Goal: Information Seeking & Learning: Learn about a topic

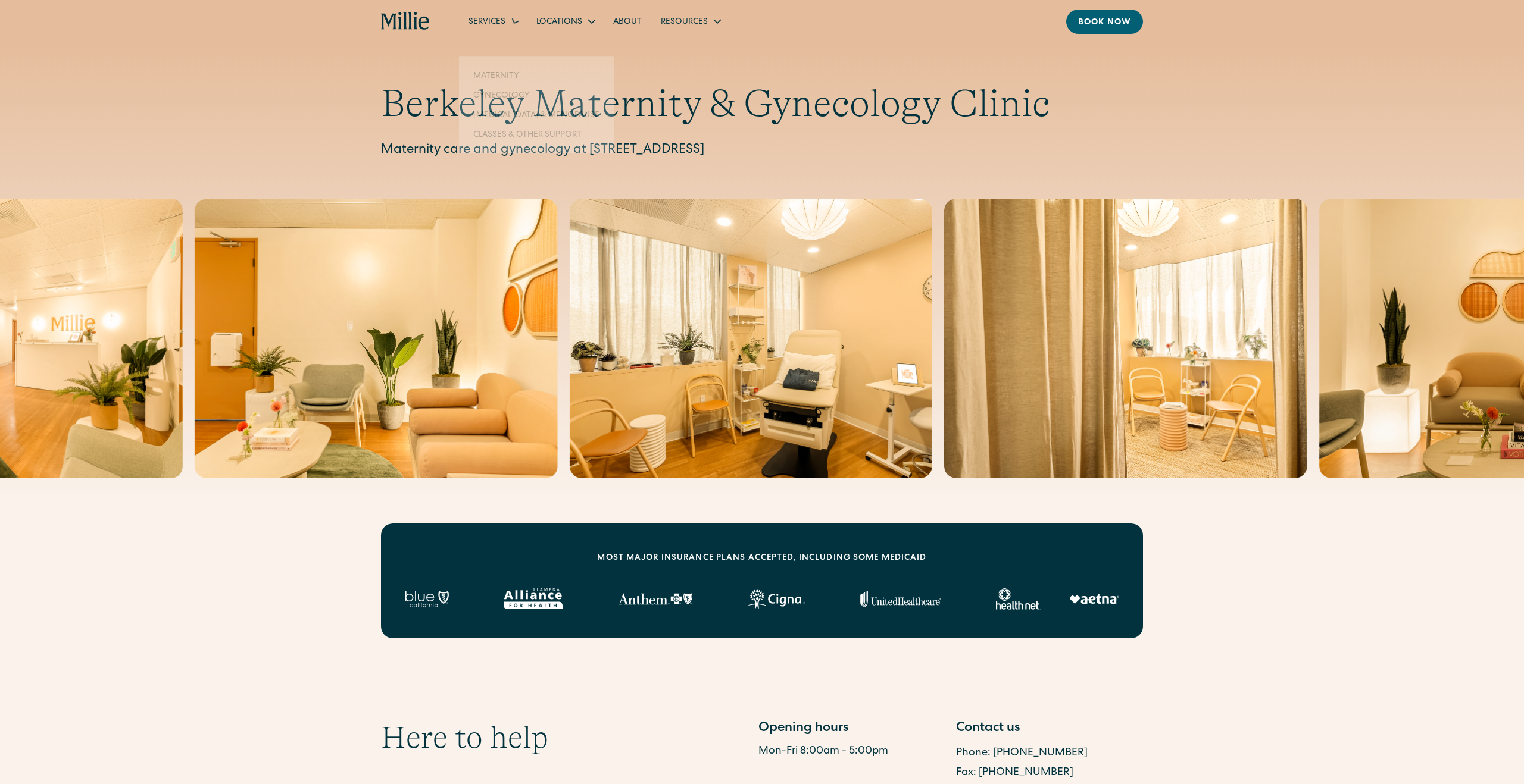
click at [500, 24] on div "Services" at bounding box center [486, 22] width 37 height 12
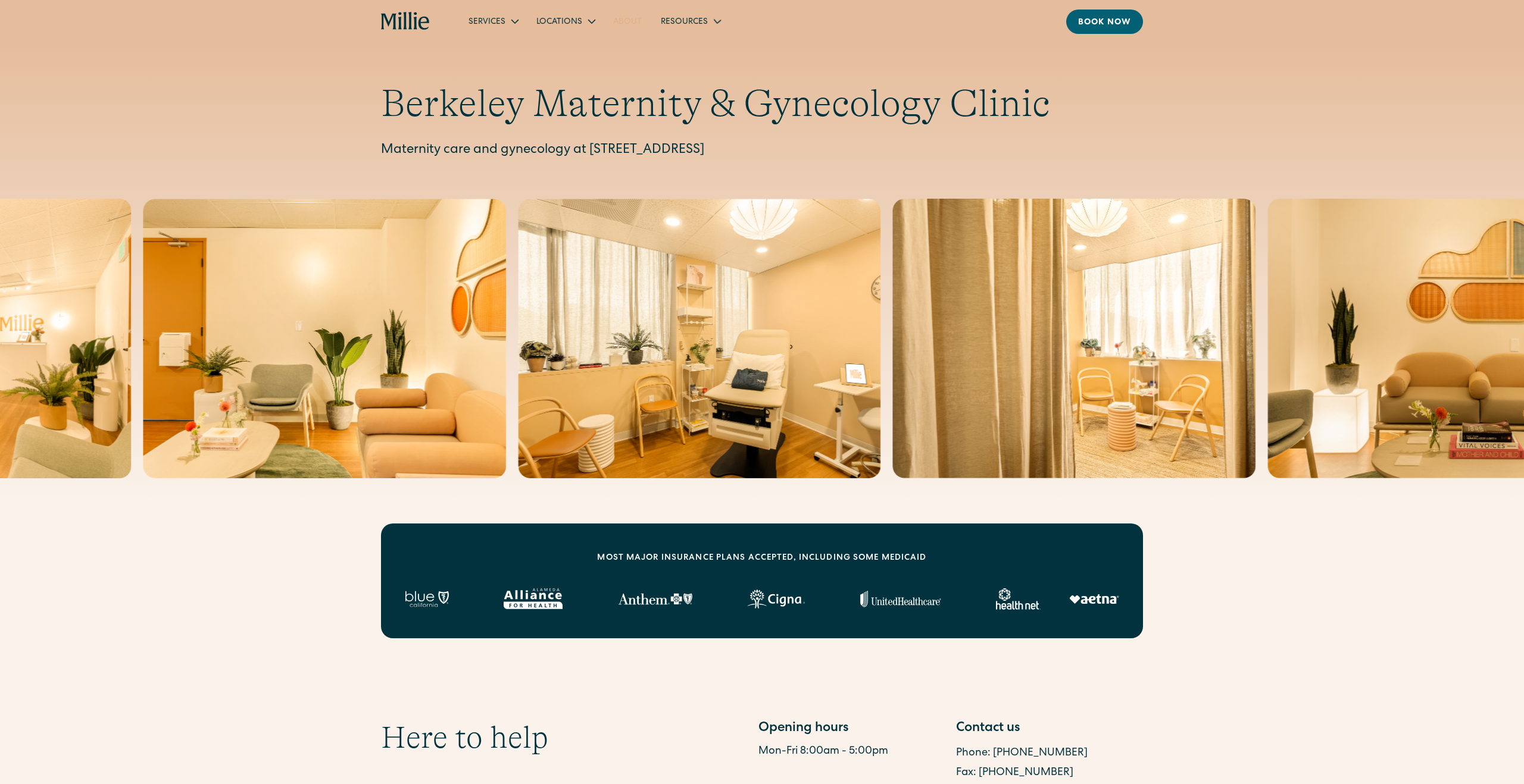
click at [637, 19] on link "About" at bounding box center [627, 21] width 47 height 20
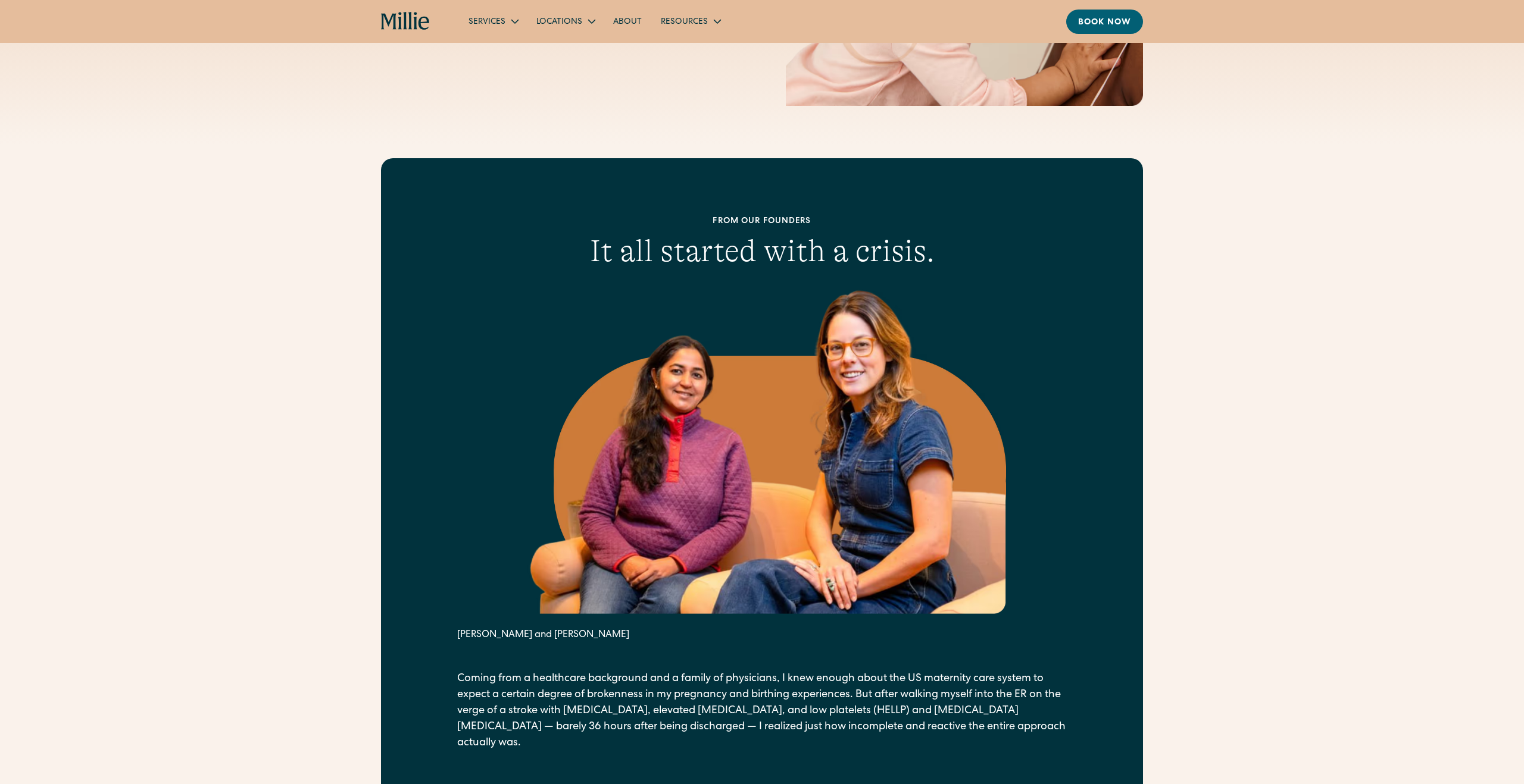
scroll to position [391, 0]
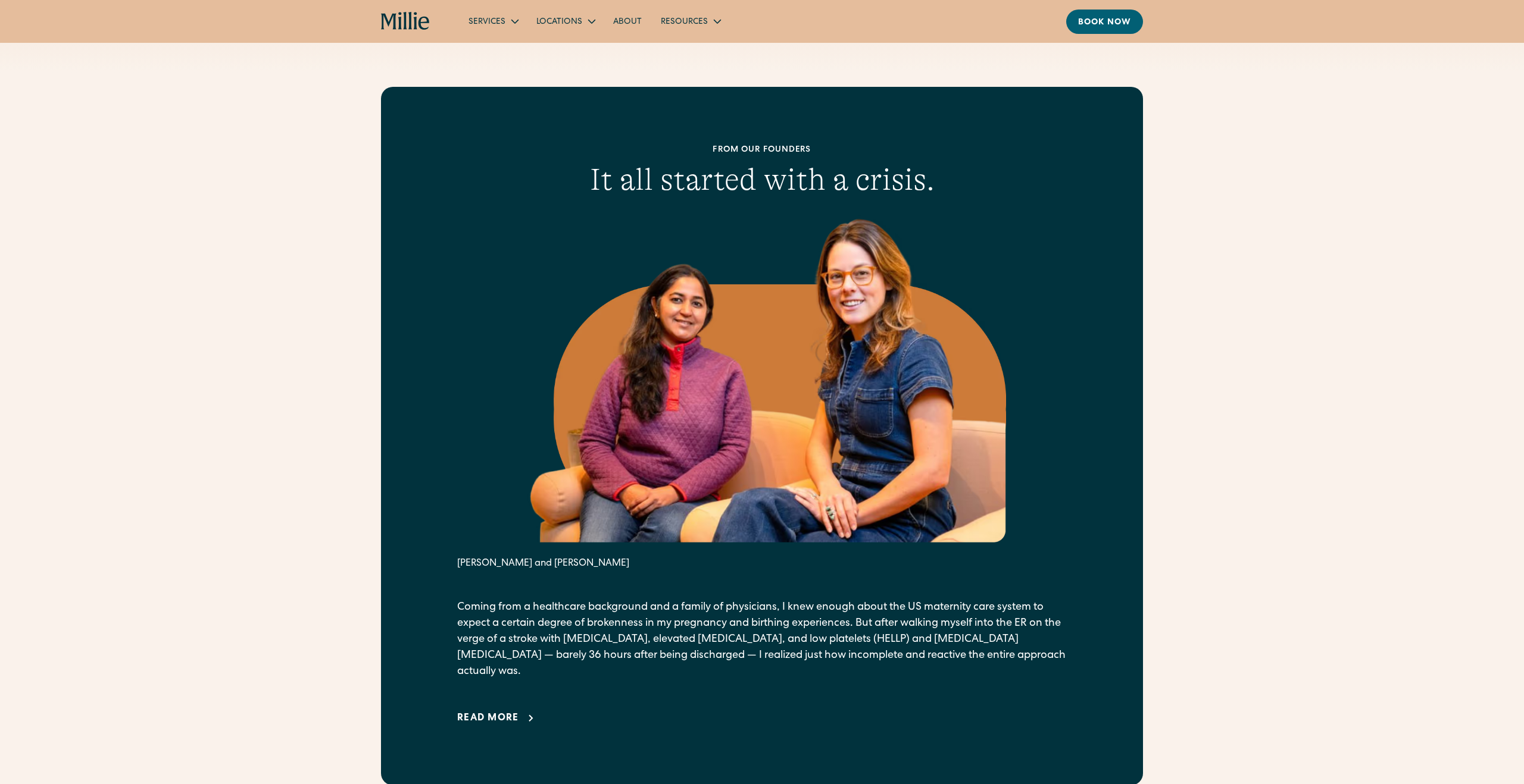
click at [515, 712] on div "Read more" at bounding box center [487, 719] width 61 height 14
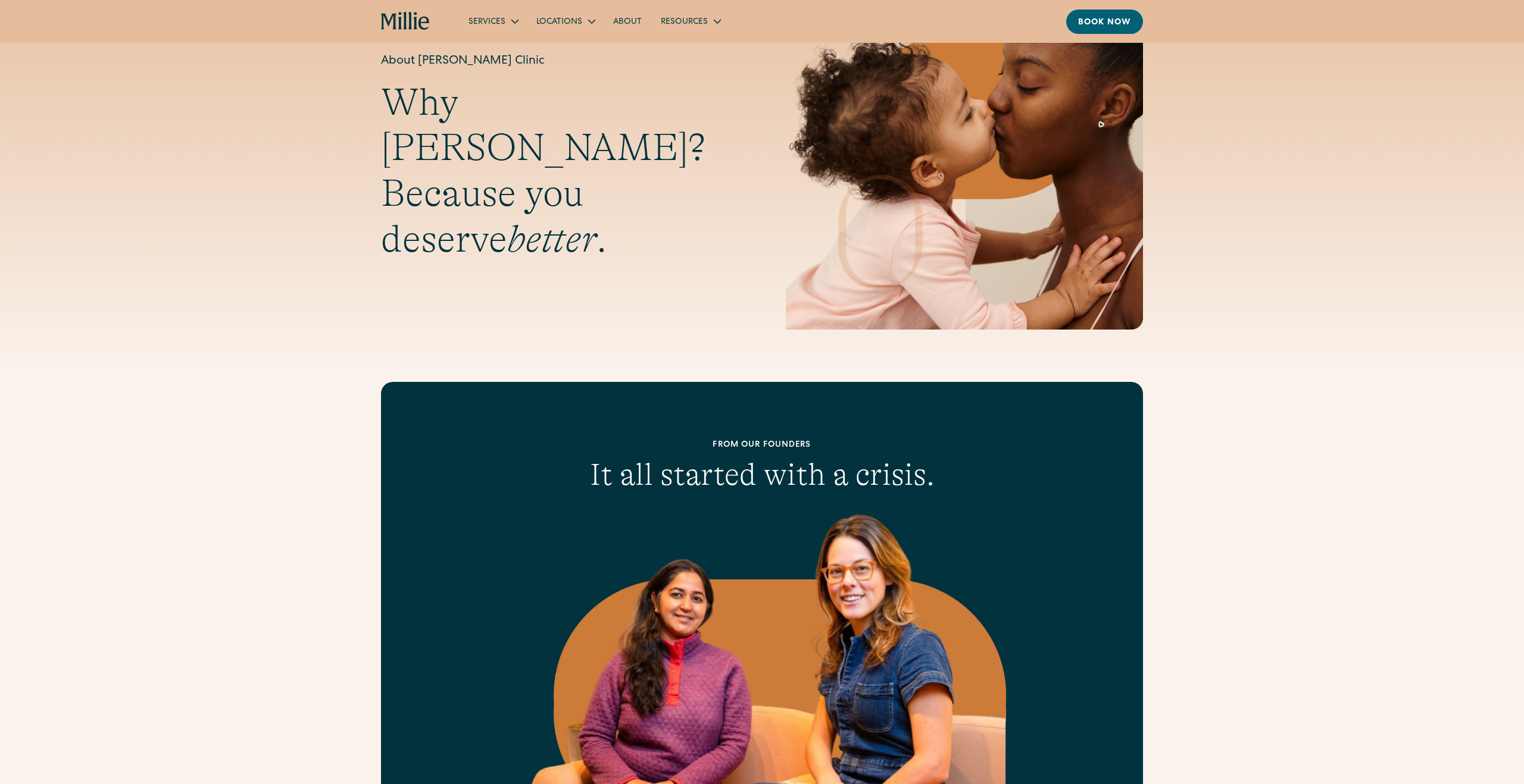
scroll to position [0, 0]
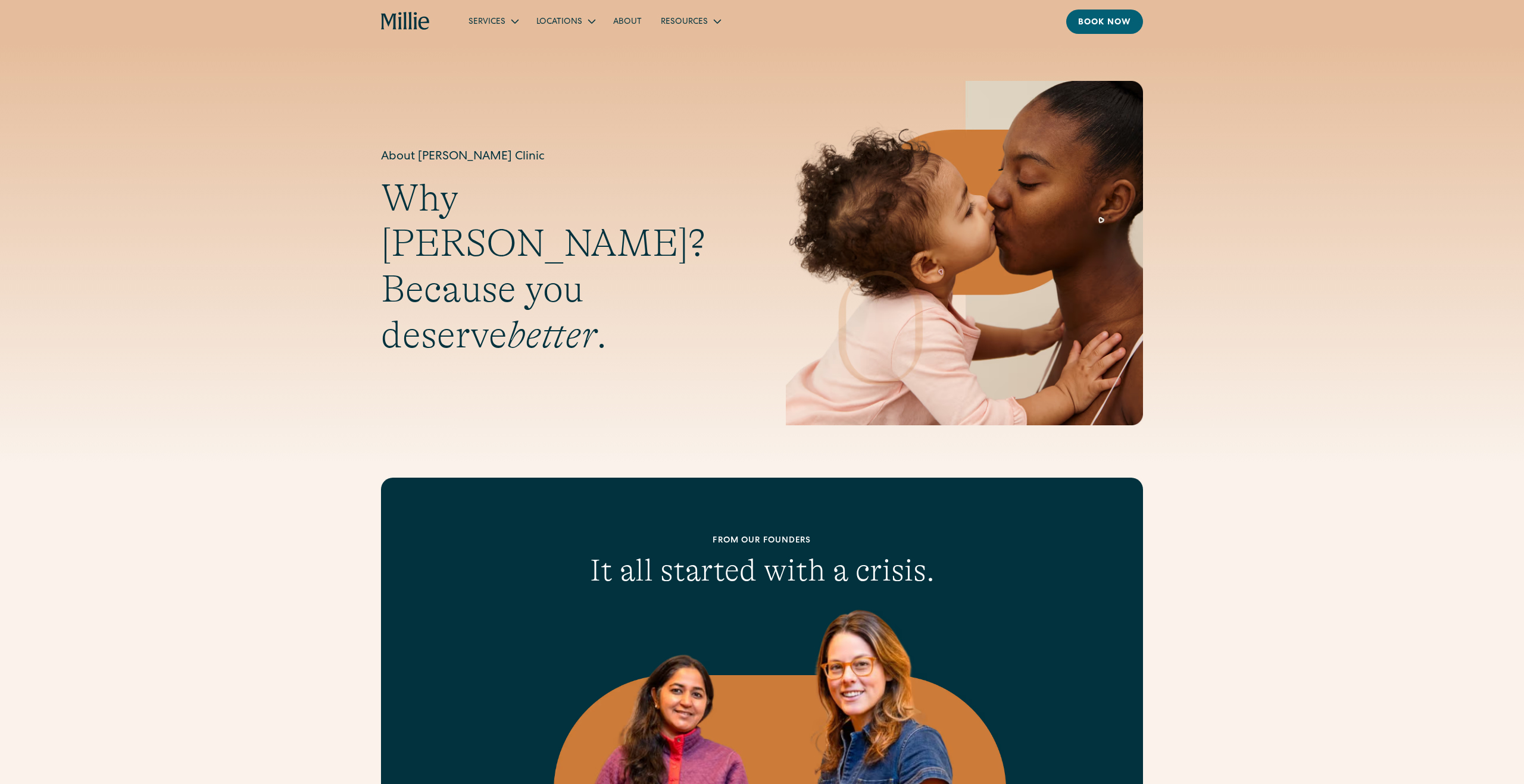
click at [632, 19] on link "About" at bounding box center [627, 21] width 47 height 20
click at [680, 66] on link "FAQs" at bounding box center [675, 70] width 40 height 20
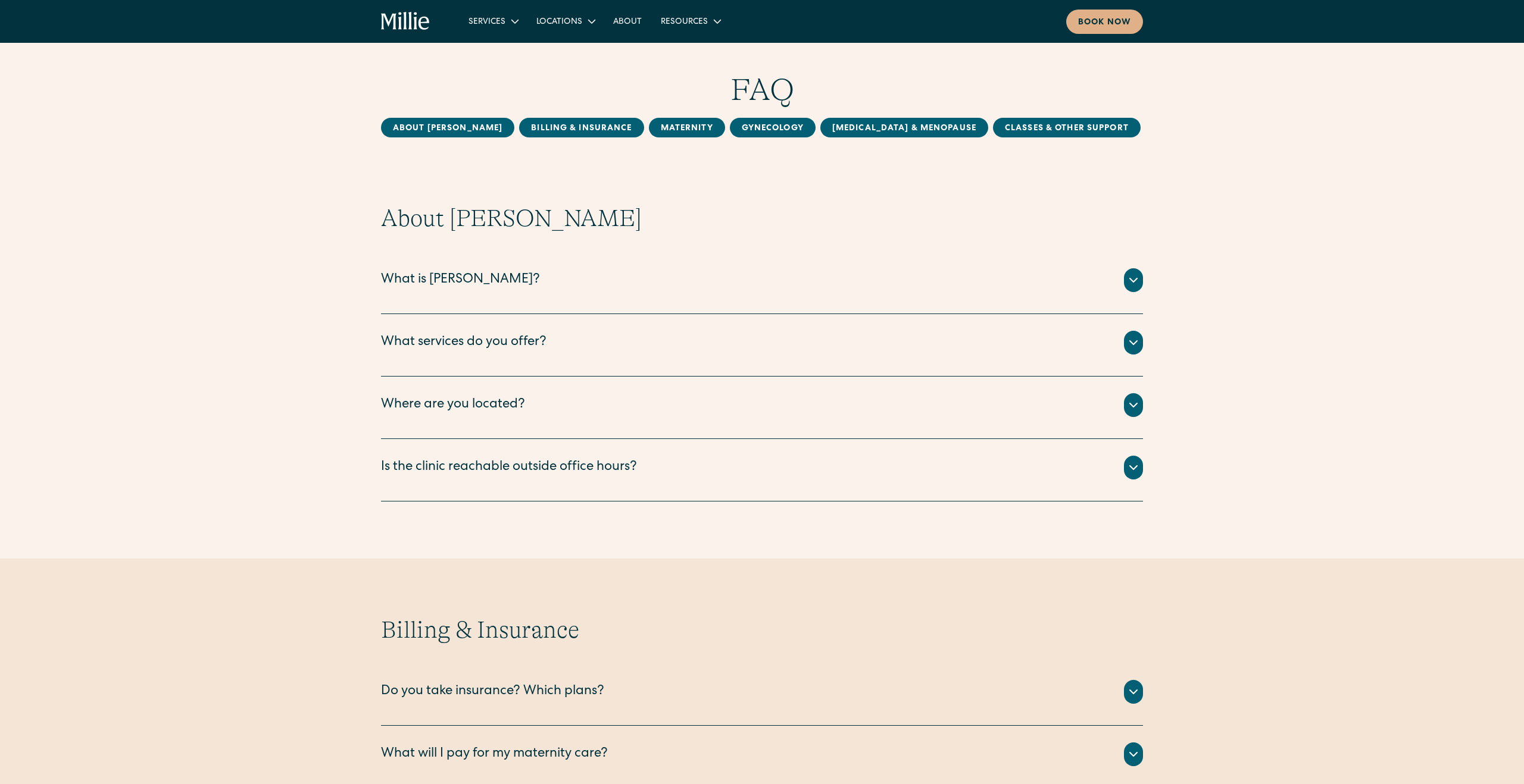
click at [1124, 341] on div at bounding box center [1133, 342] width 19 height 24
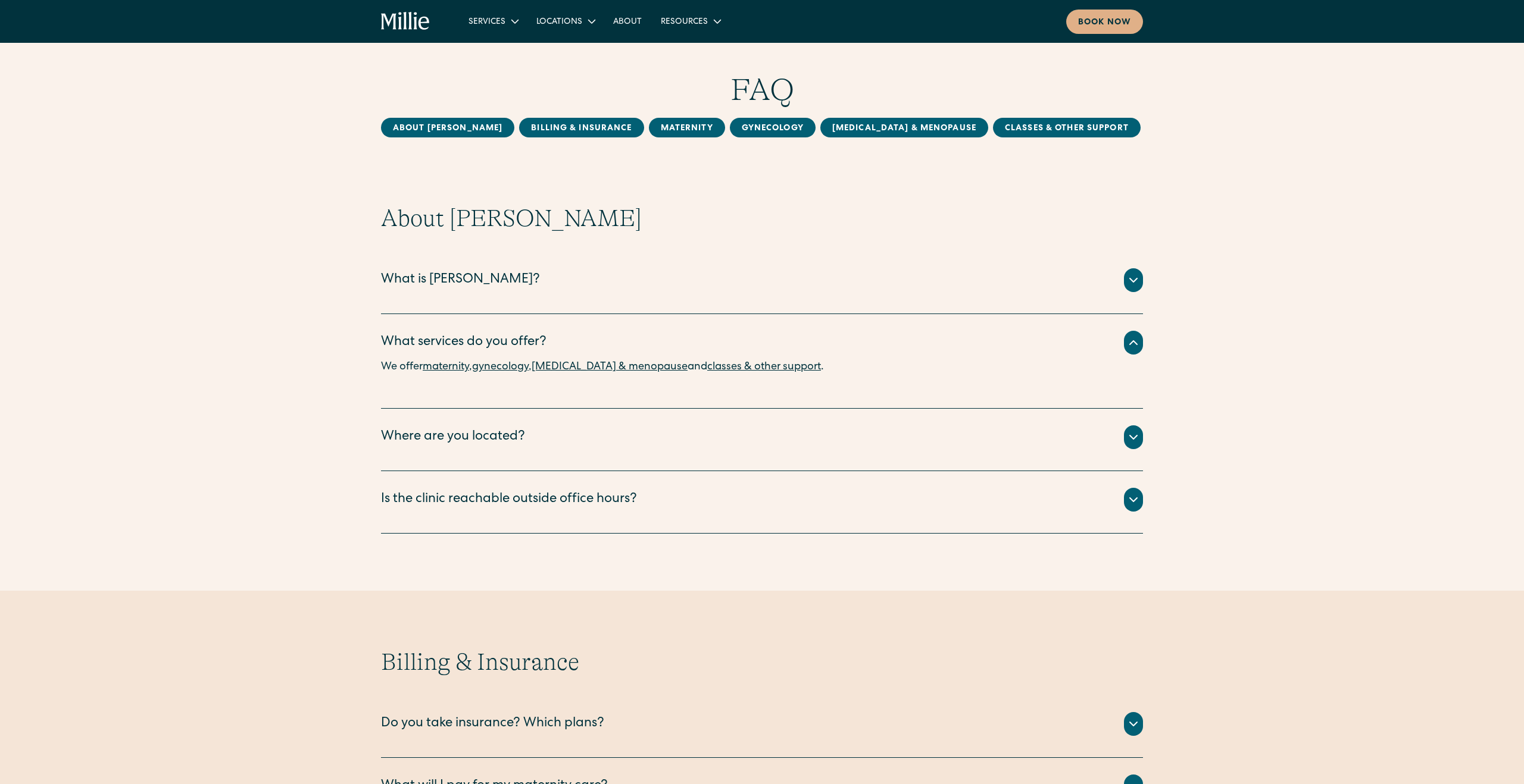
click at [1131, 439] on icon at bounding box center [1133, 437] width 14 height 14
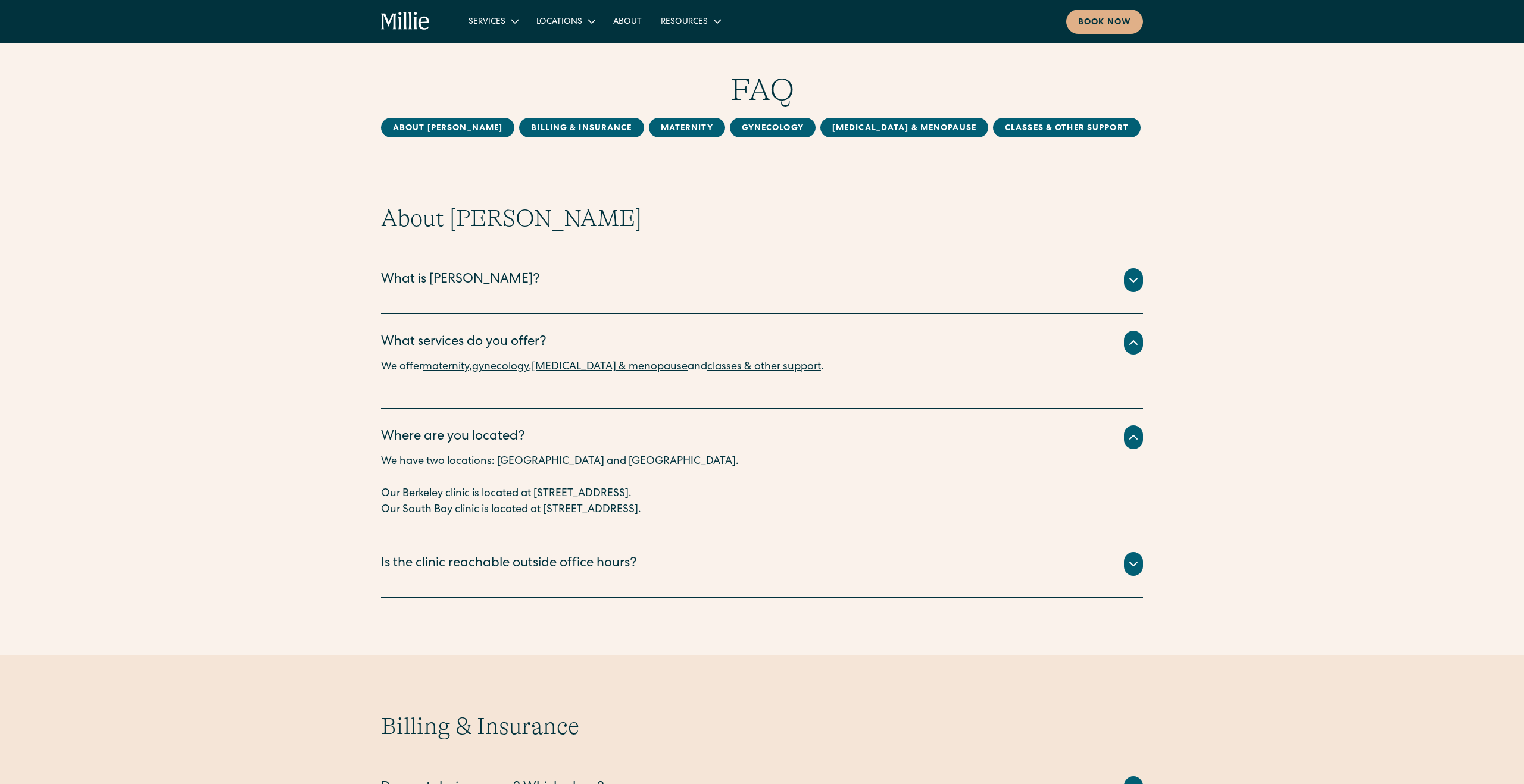
drag, startPoint x: 539, startPoint y: 494, endPoint x: 865, endPoint y: 488, distance: 326.1
click at [865, 488] on p "Our Berkeley clinic is located at [STREET_ADDRESS]." at bounding box center [762, 494] width 762 height 16
copy p "[STREET_ADDRESS]."
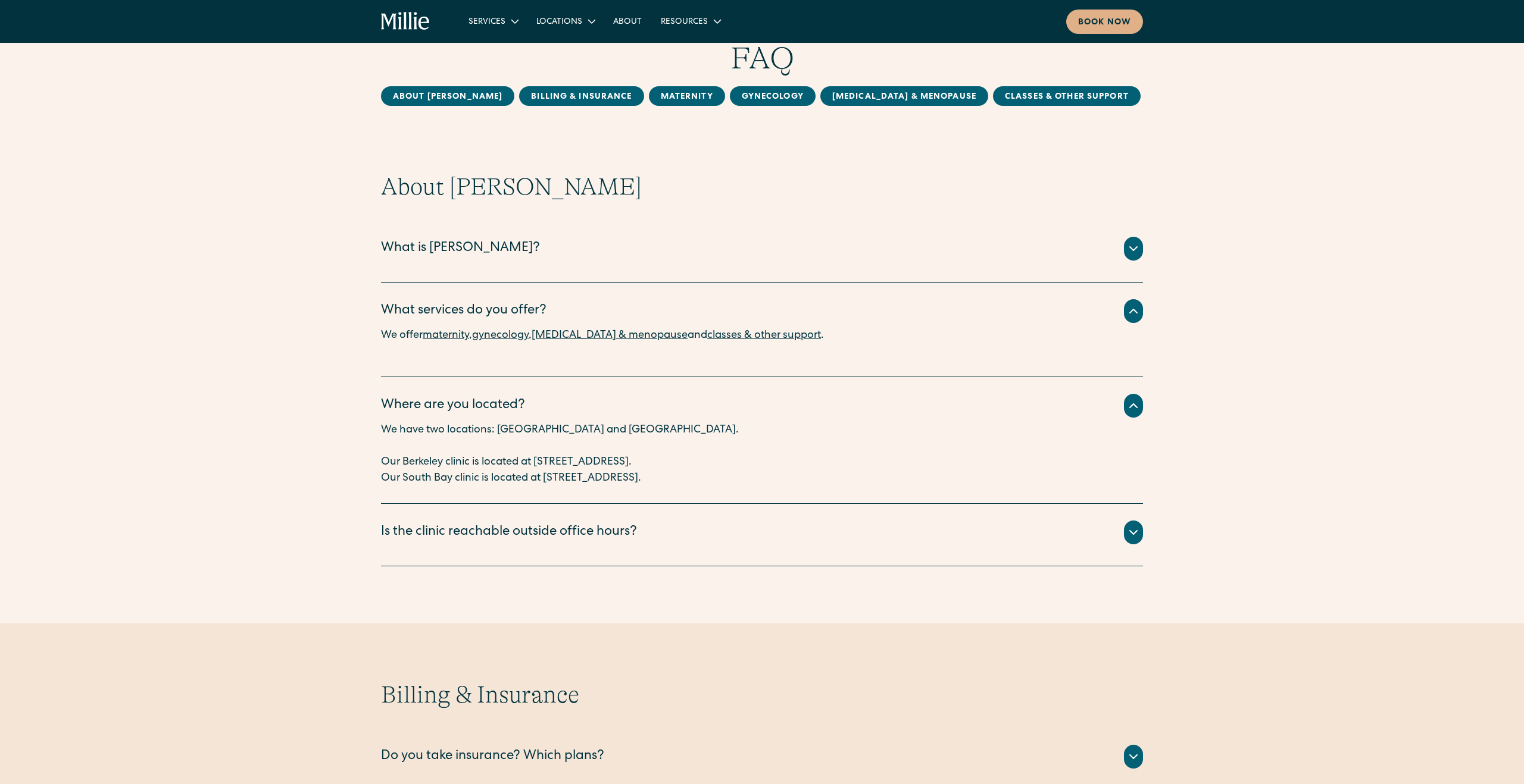
scroll to position [34, 0]
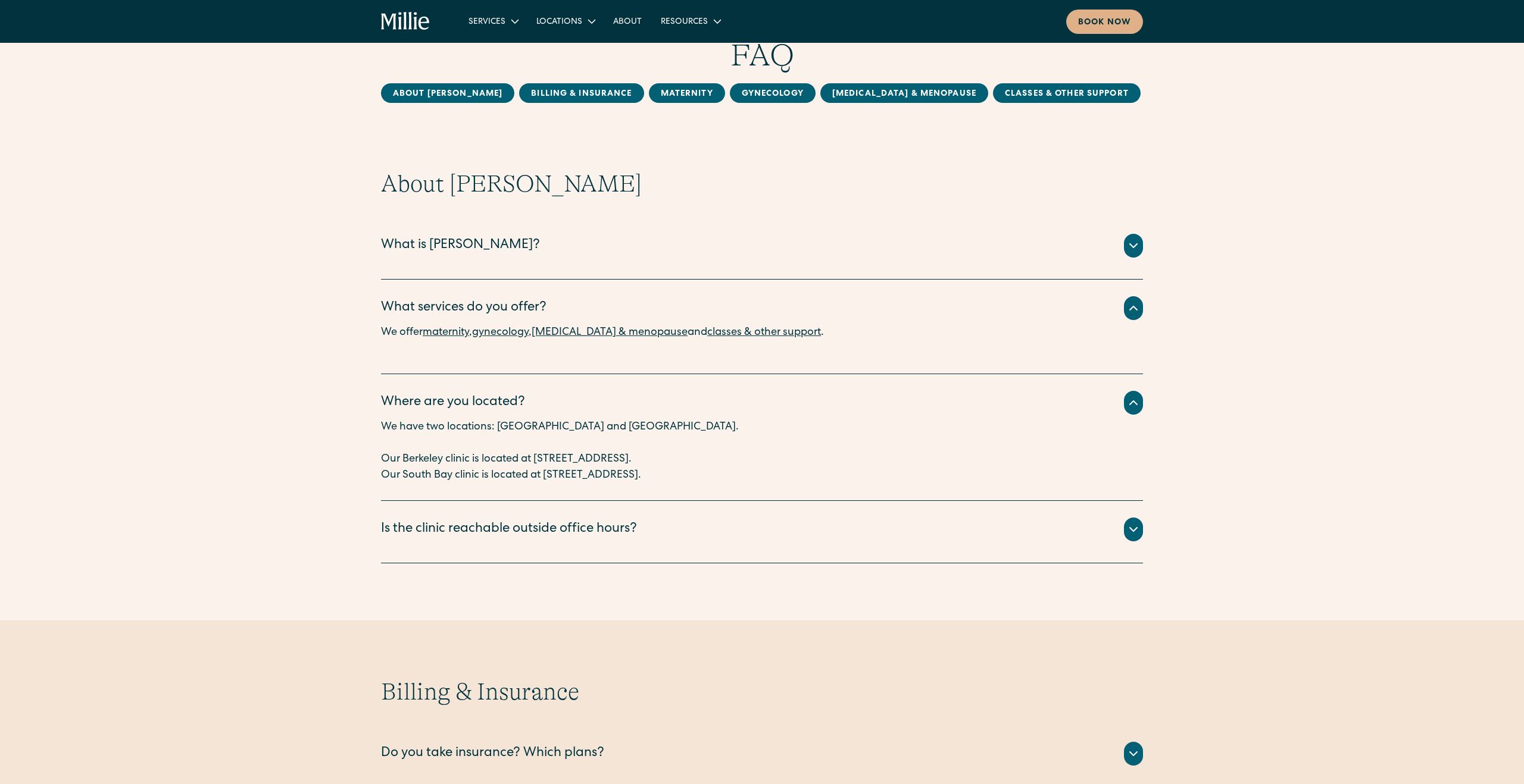
click at [683, 535] on div "Is the clinic reachable outside office hours?" at bounding box center [762, 529] width 762 height 24
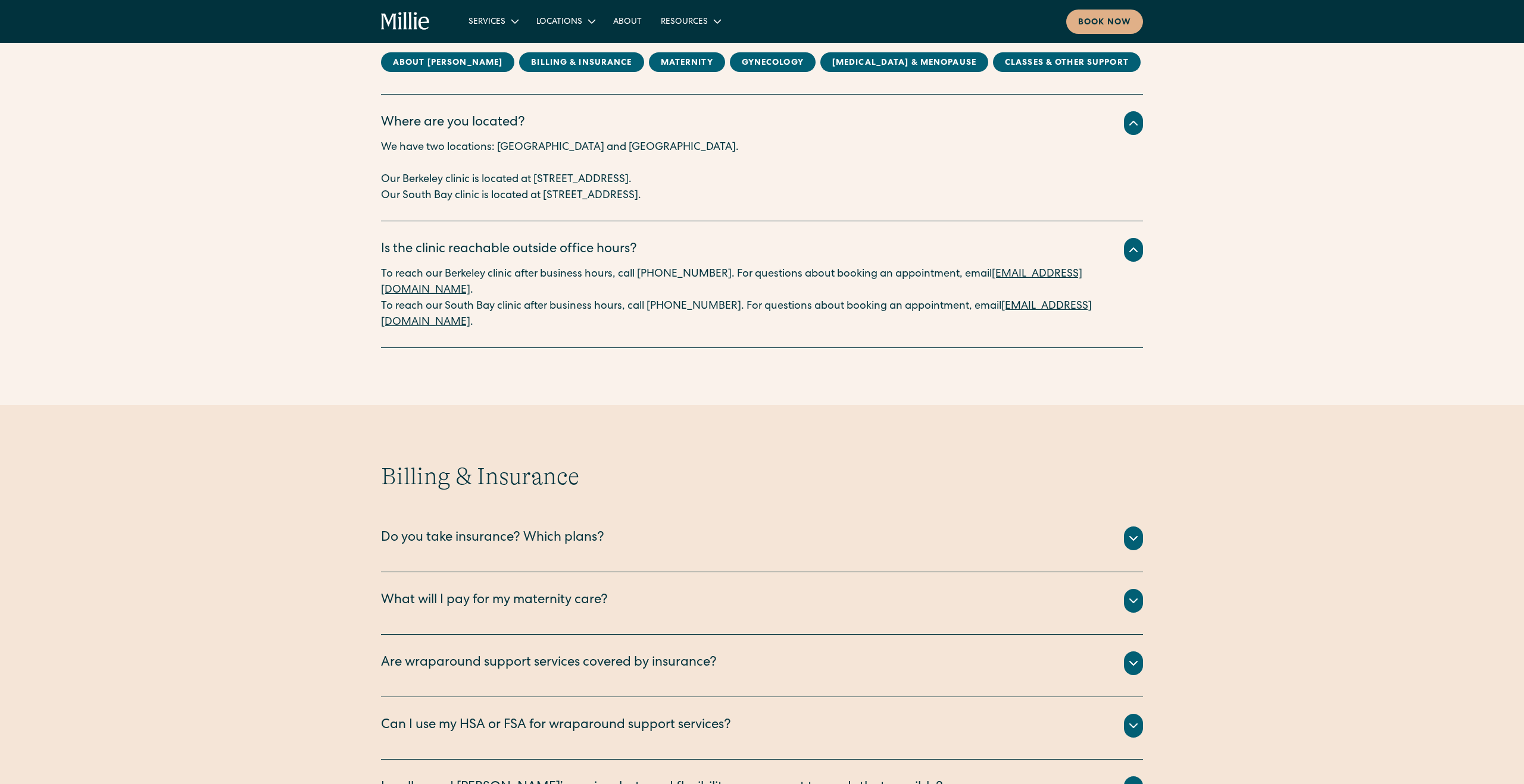
scroll to position [373, 0]
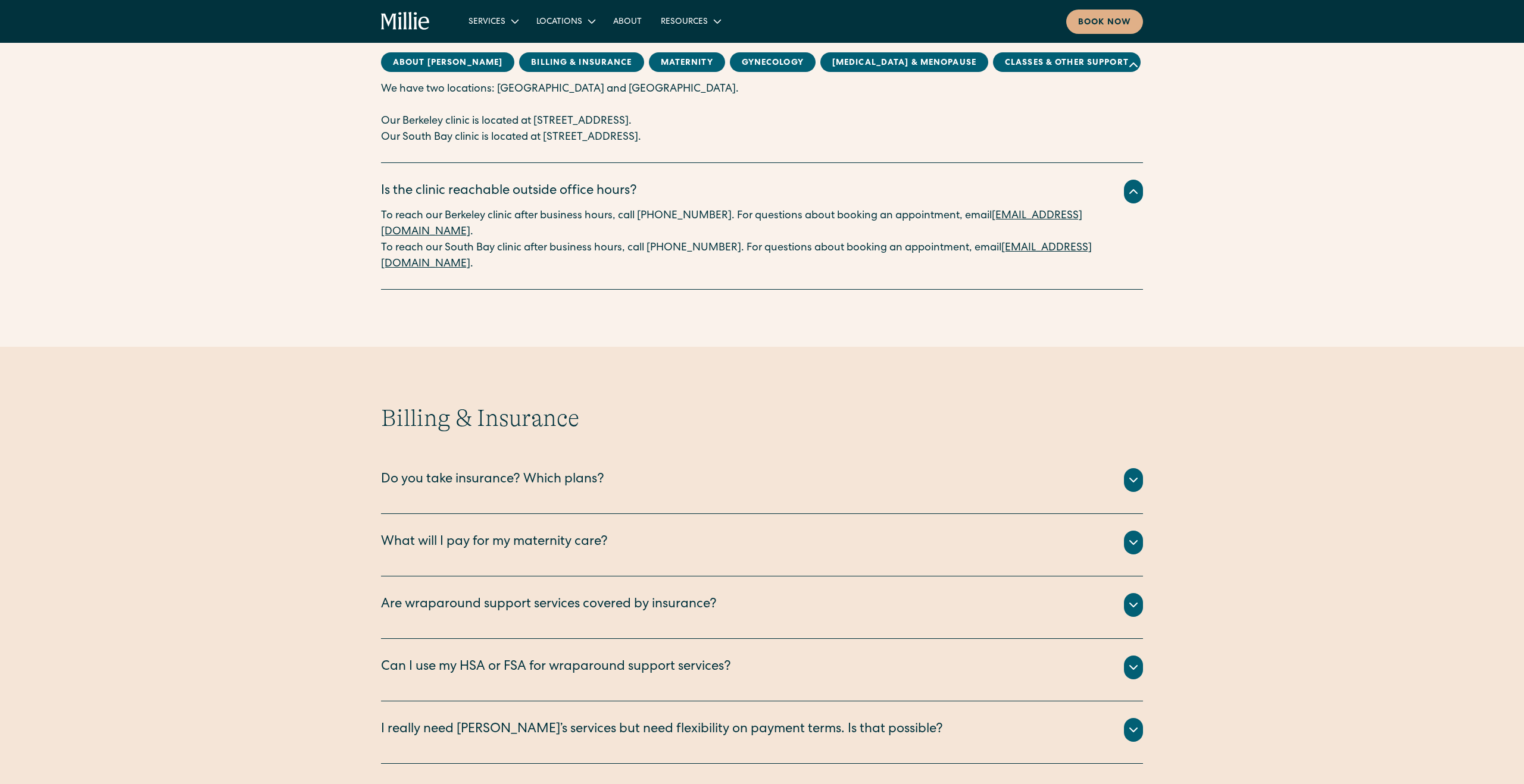
click at [687, 505] on div "Do you take insurance? Which plans? We are currently accepting PPO plans from t…" at bounding box center [762, 483] width 762 height 62
click at [618, 479] on div "Do you take insurance? Which plans?" at bounding box center [762, 479] width 762 height 24
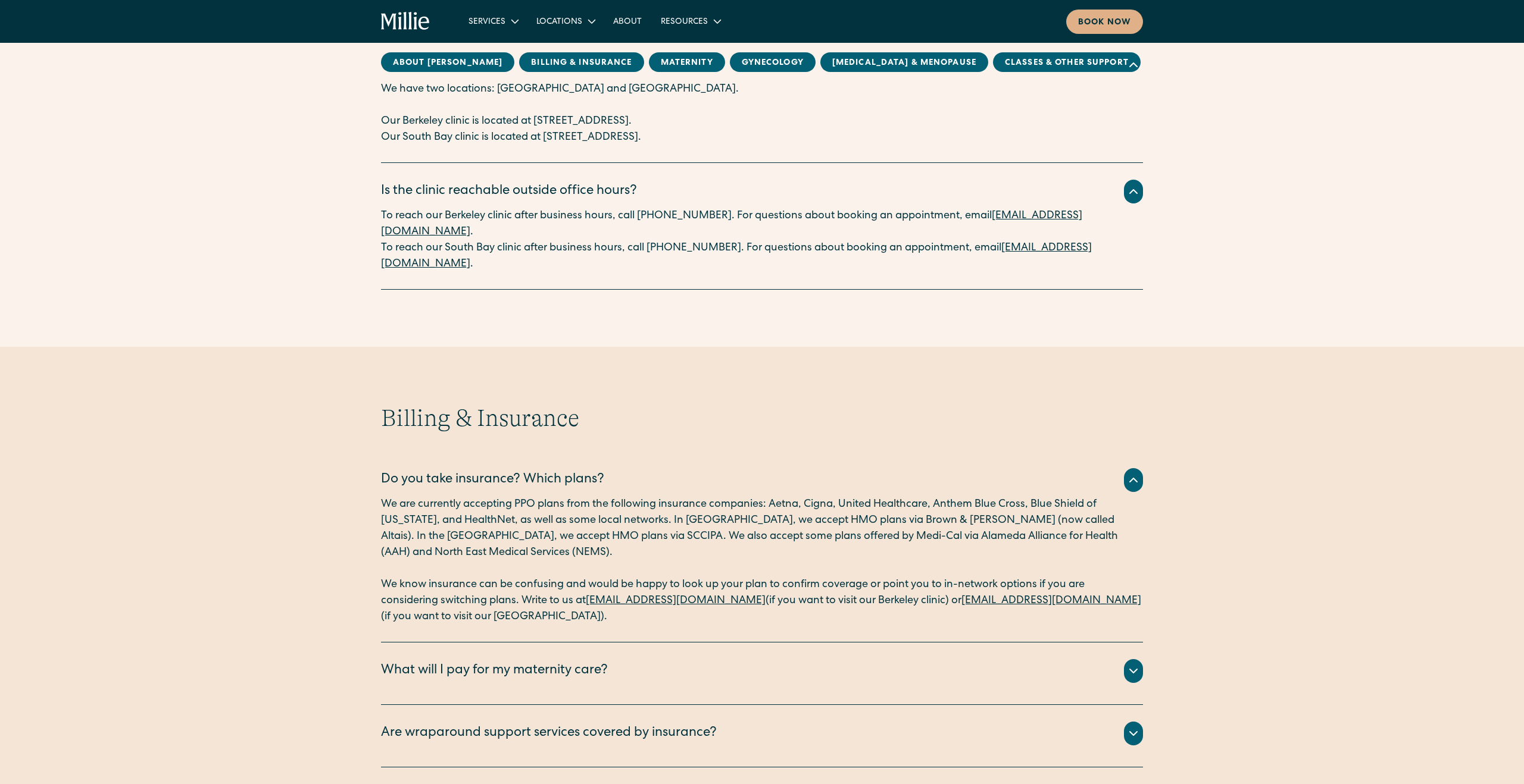
scroll to position [374, 0]
click at [536, 671] on div "What will I pay for my maternity care?" at bounding box center [495, 671] width 227 height 20
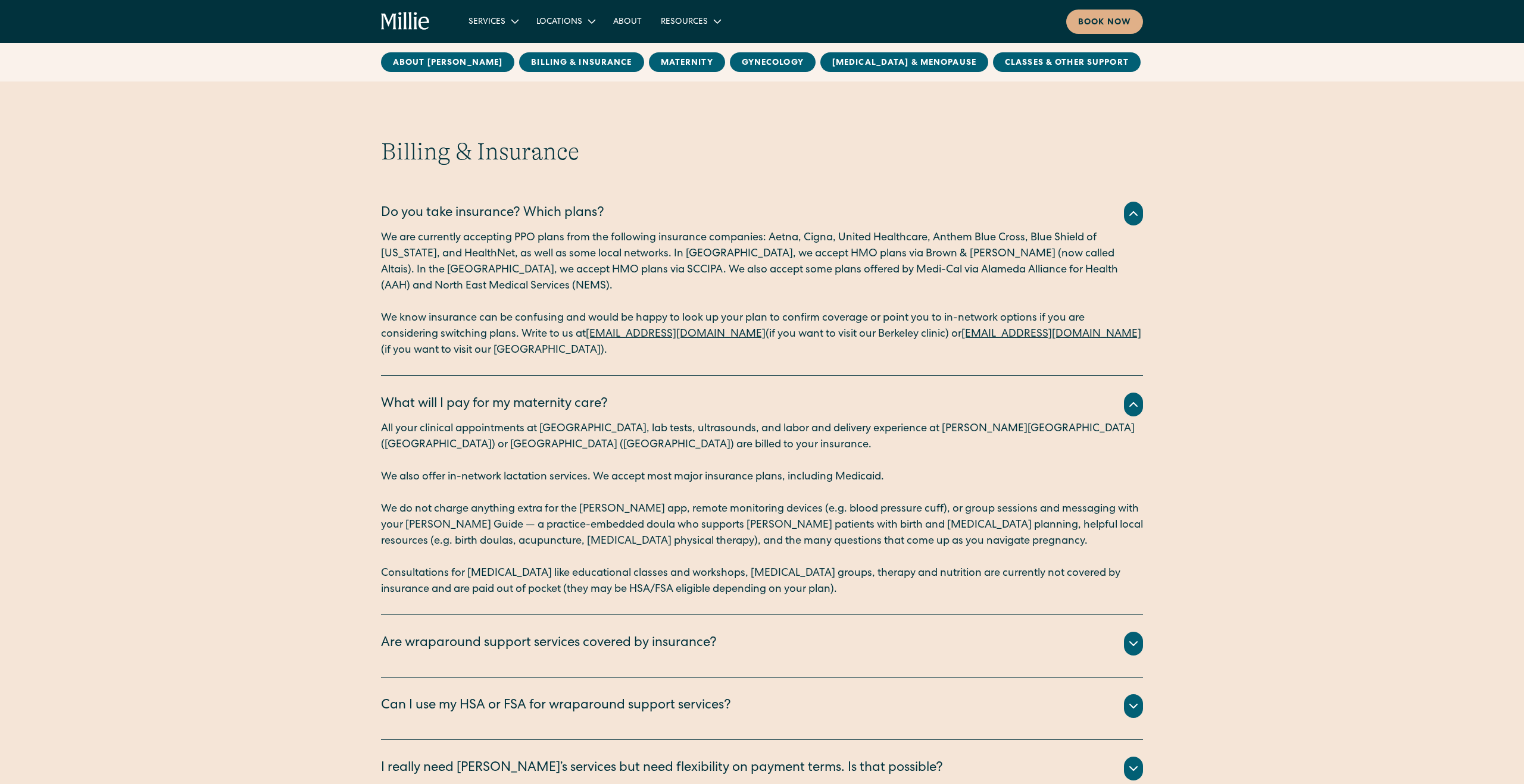
scroll to position [673, 0]
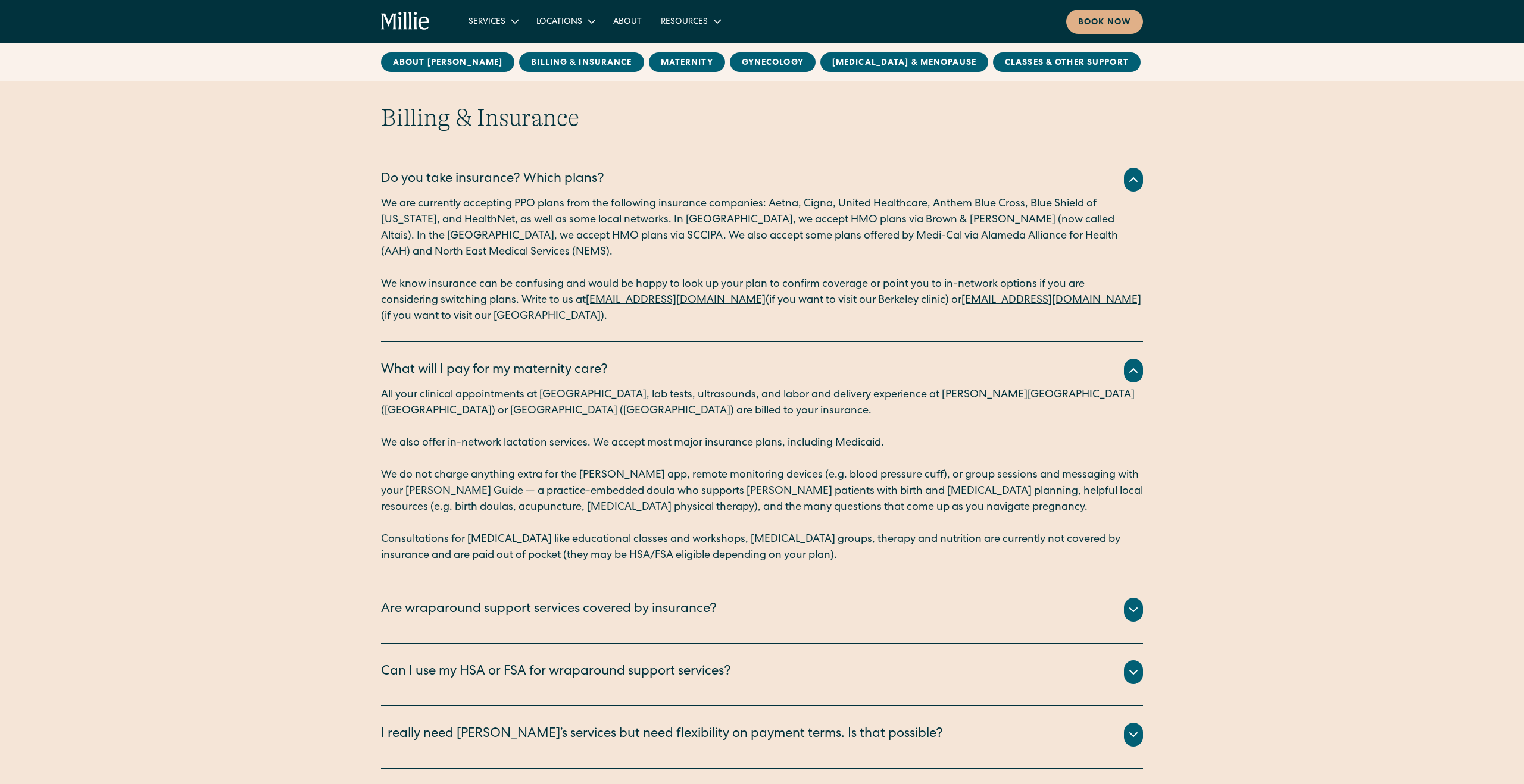
click at [608, 617] on div "Are wraparound support services covered by insurance?" at bounding box center [549, 610] width 336 height 20
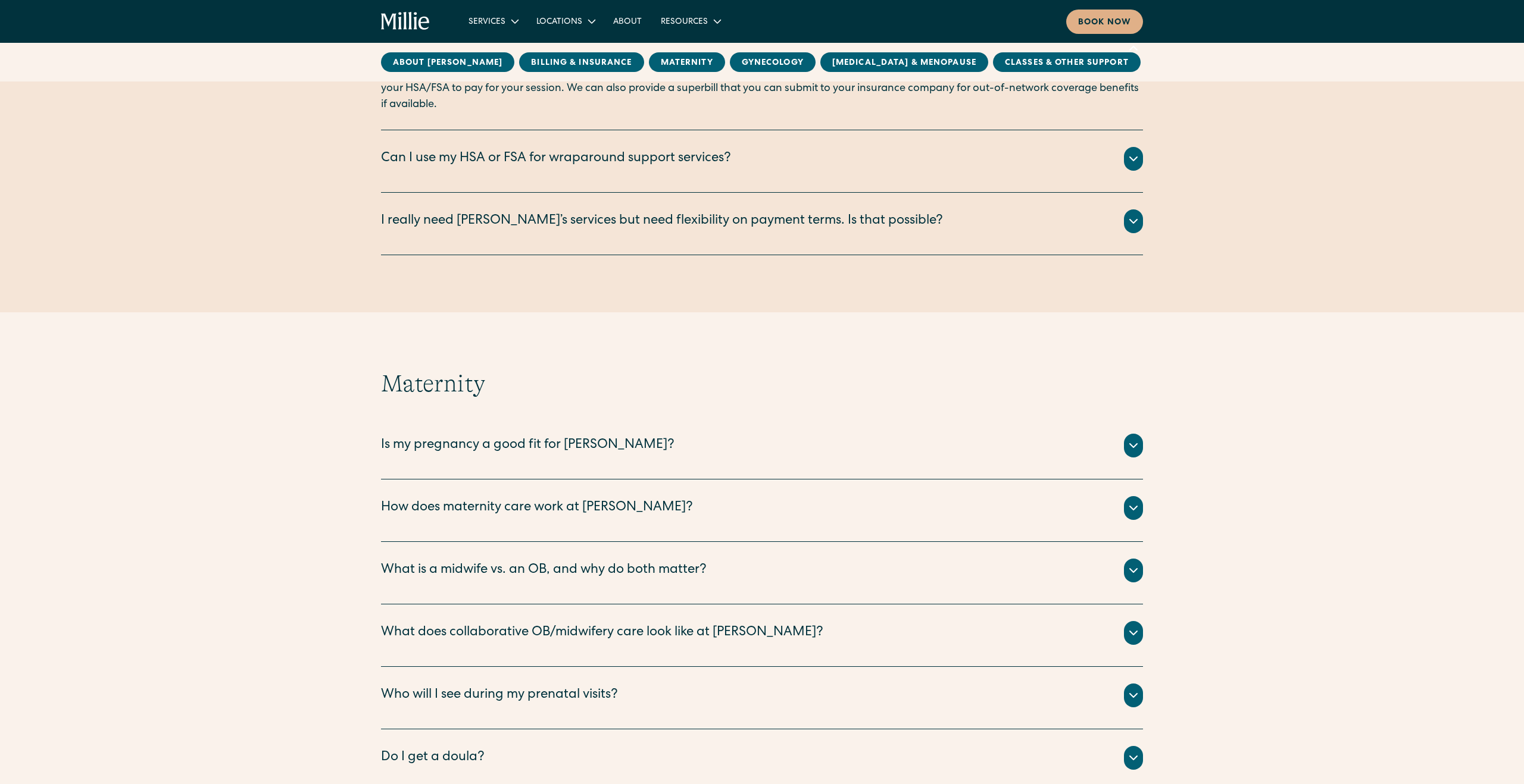
scroll to position [1263, 0]
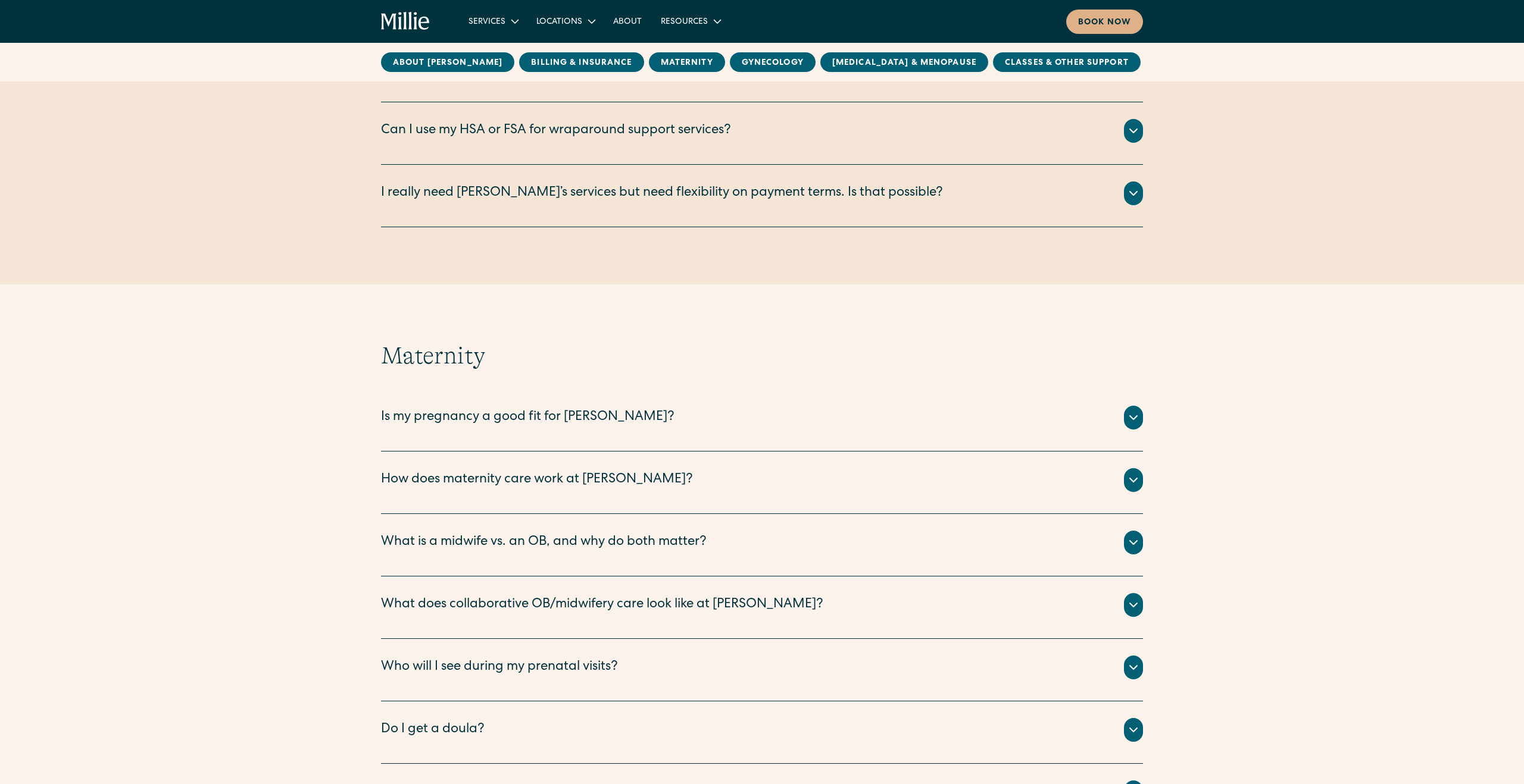
click at [570, 419] on div "Is my pregnancy a good fit for [PERSON_NAME]?" at bounding box center [528, 418] width 293 height 20
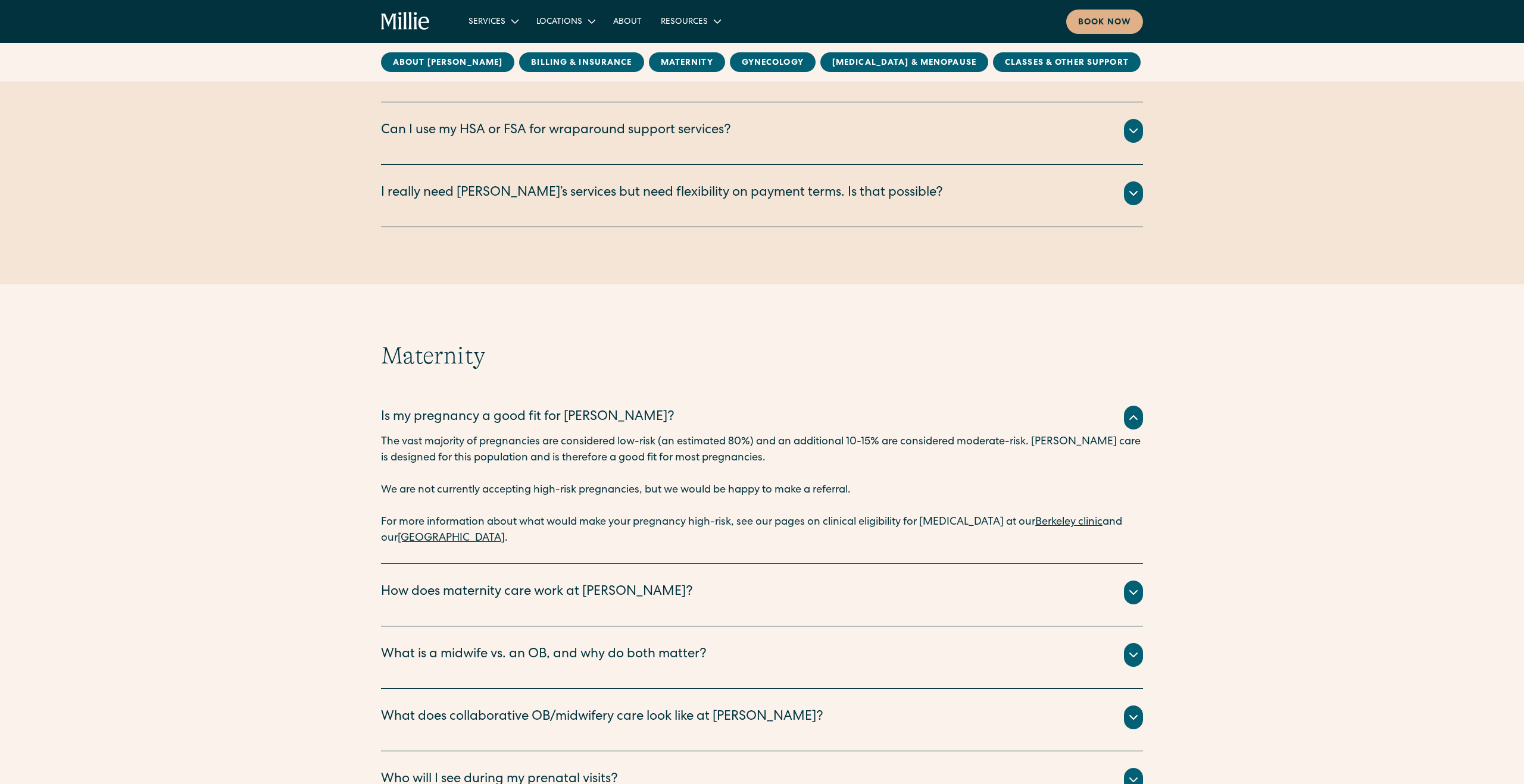
click at [568, 597] on div "How does maternity care work at [PERSON_NAME]?" at bounding box center [537, 593] width 312 height 20
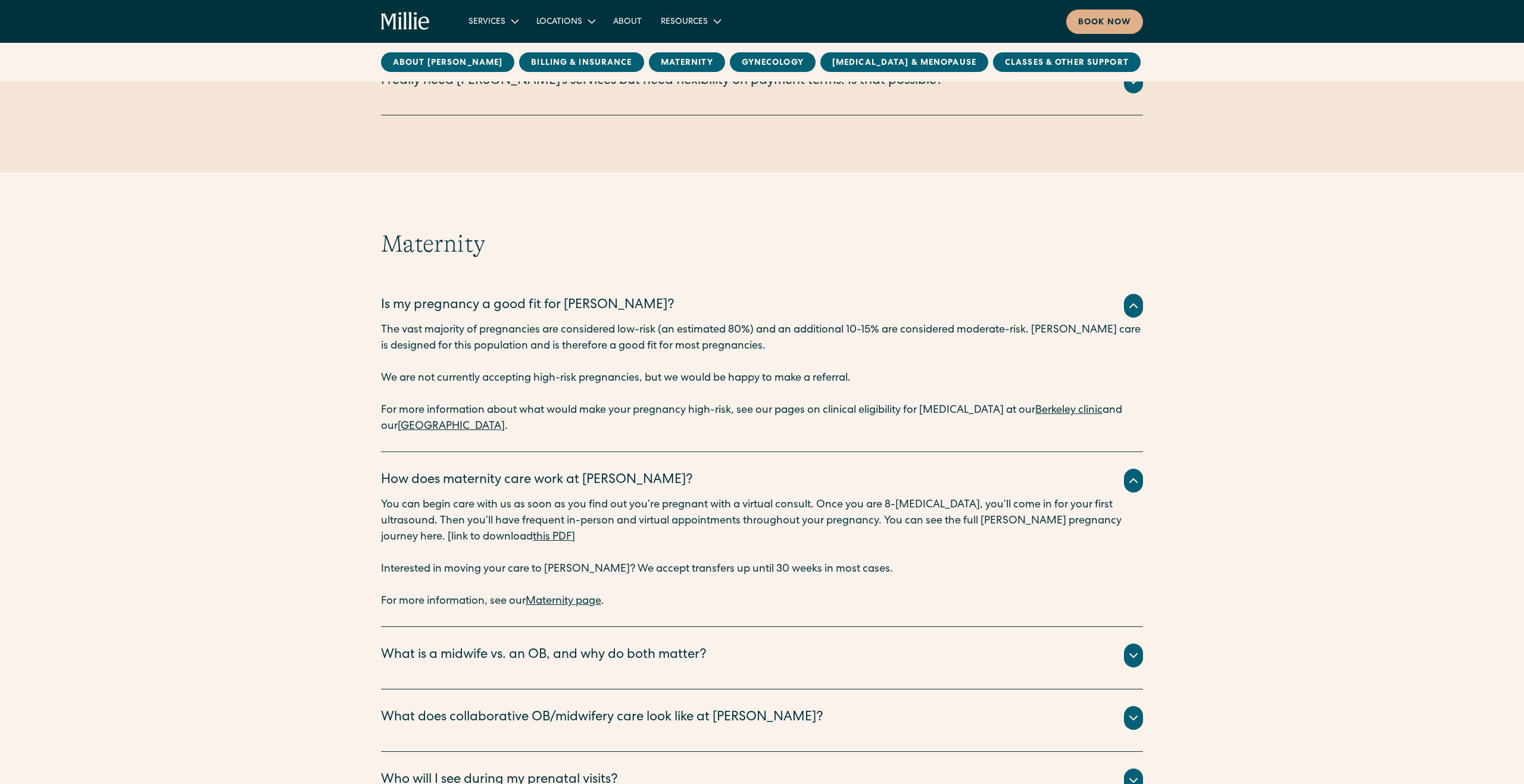
scroll to position [1402, 0]
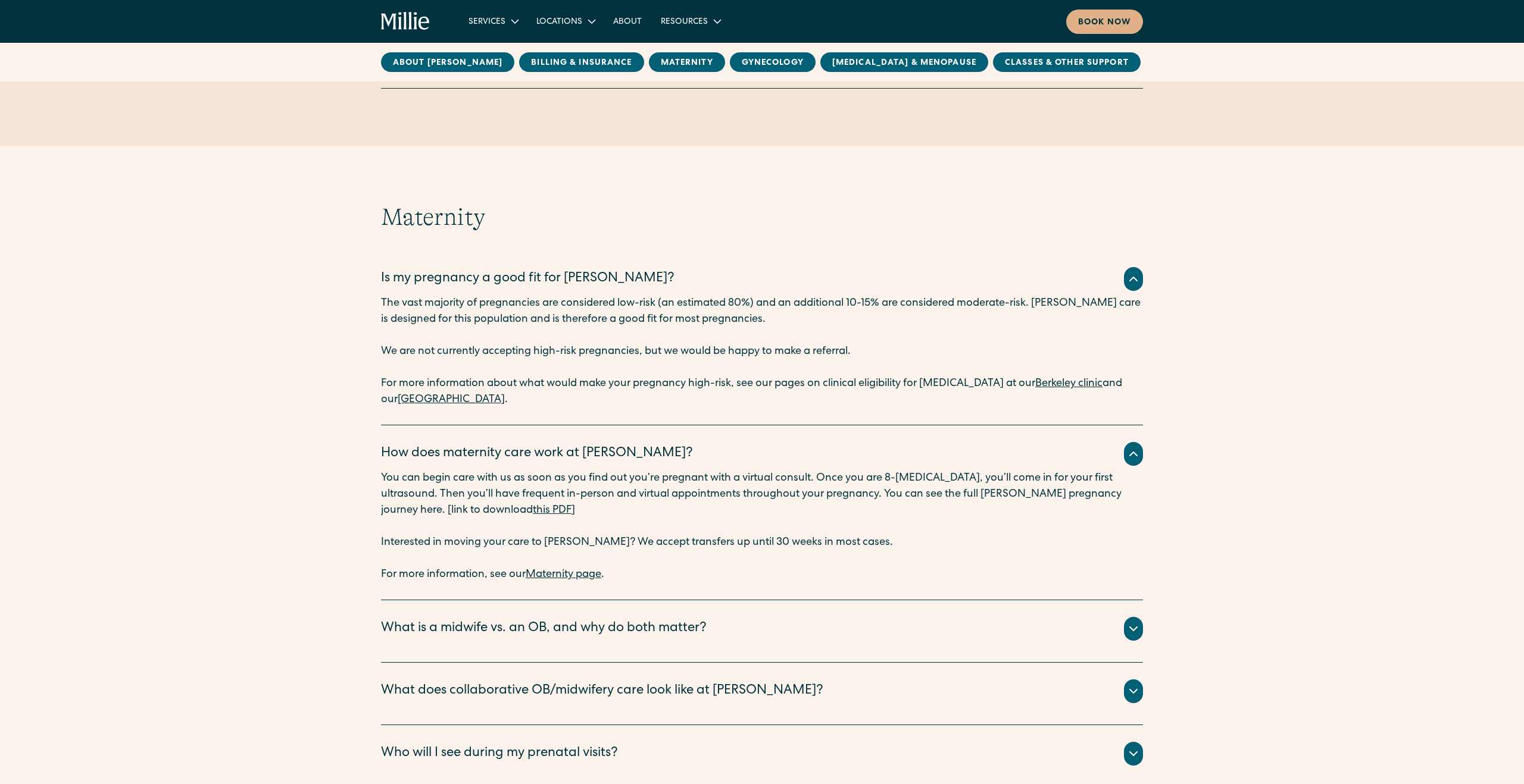
click at [533, 512] on link "this PDF" at bounding box center [552, 510] width 39 height 10
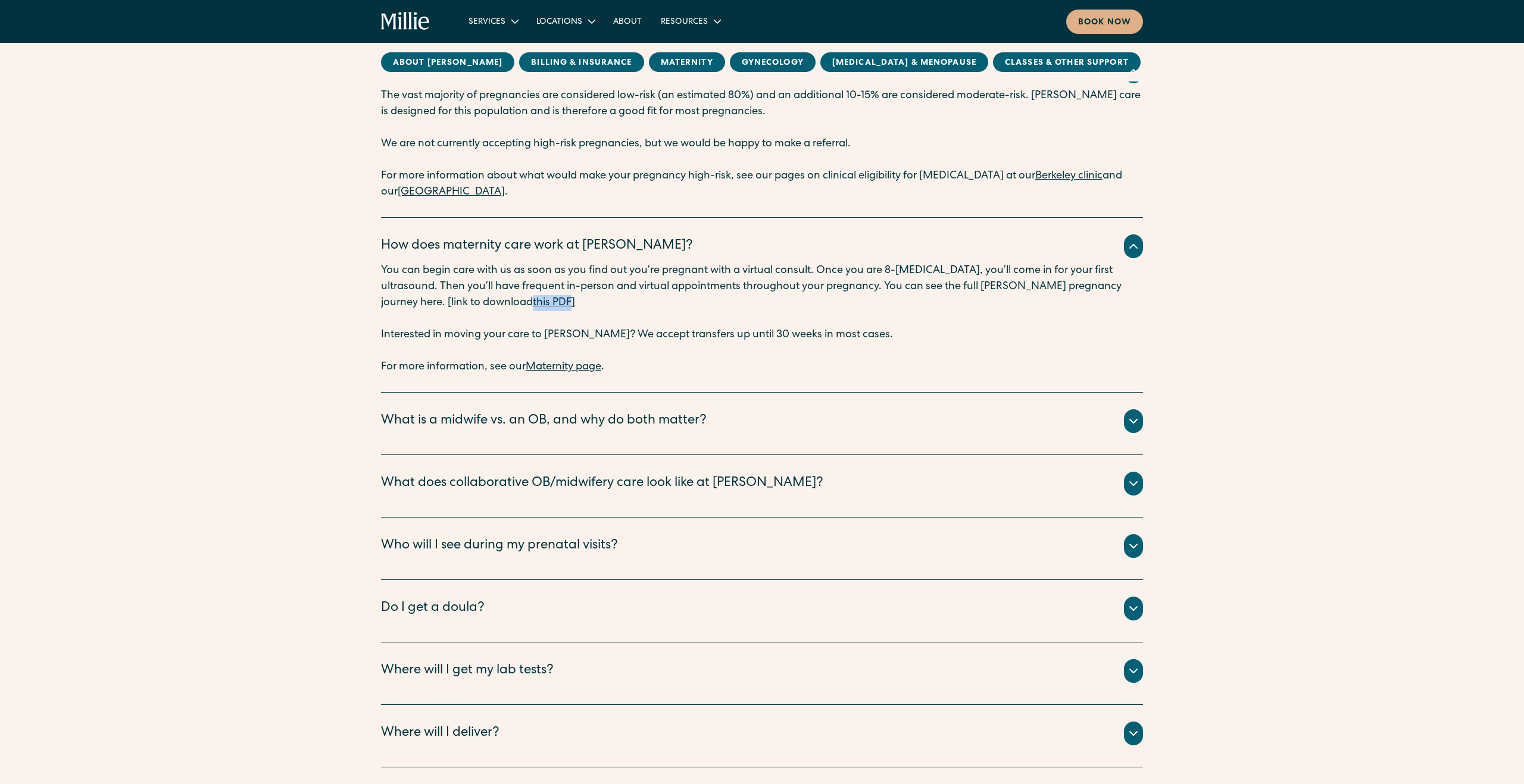
scroll to position [1619, 0]
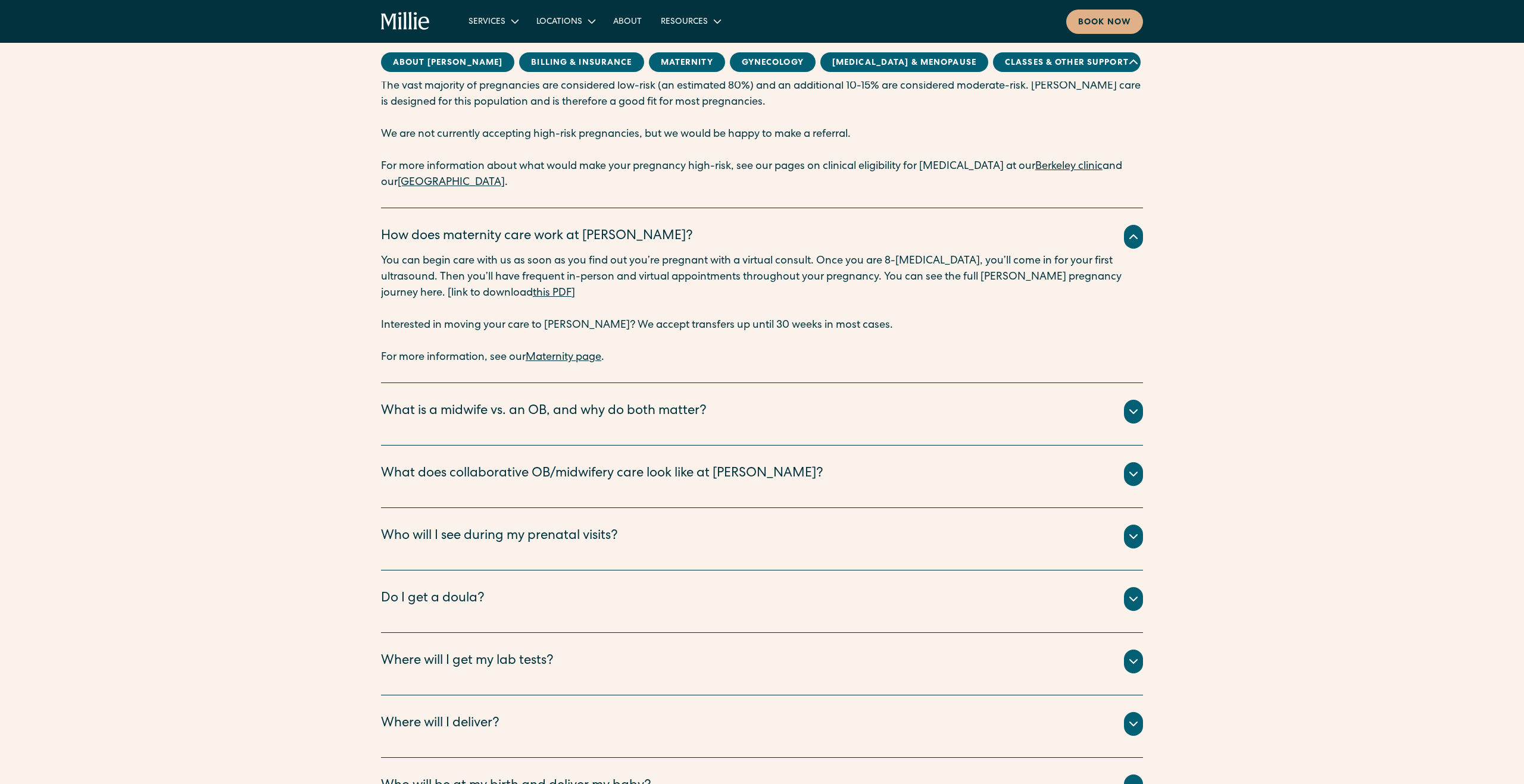
click at [781, 462] on div "What does collaborative OB/midwifery care look like at [PERSON_NAME]?" at bounding box center [762, 474] width 762 height 24
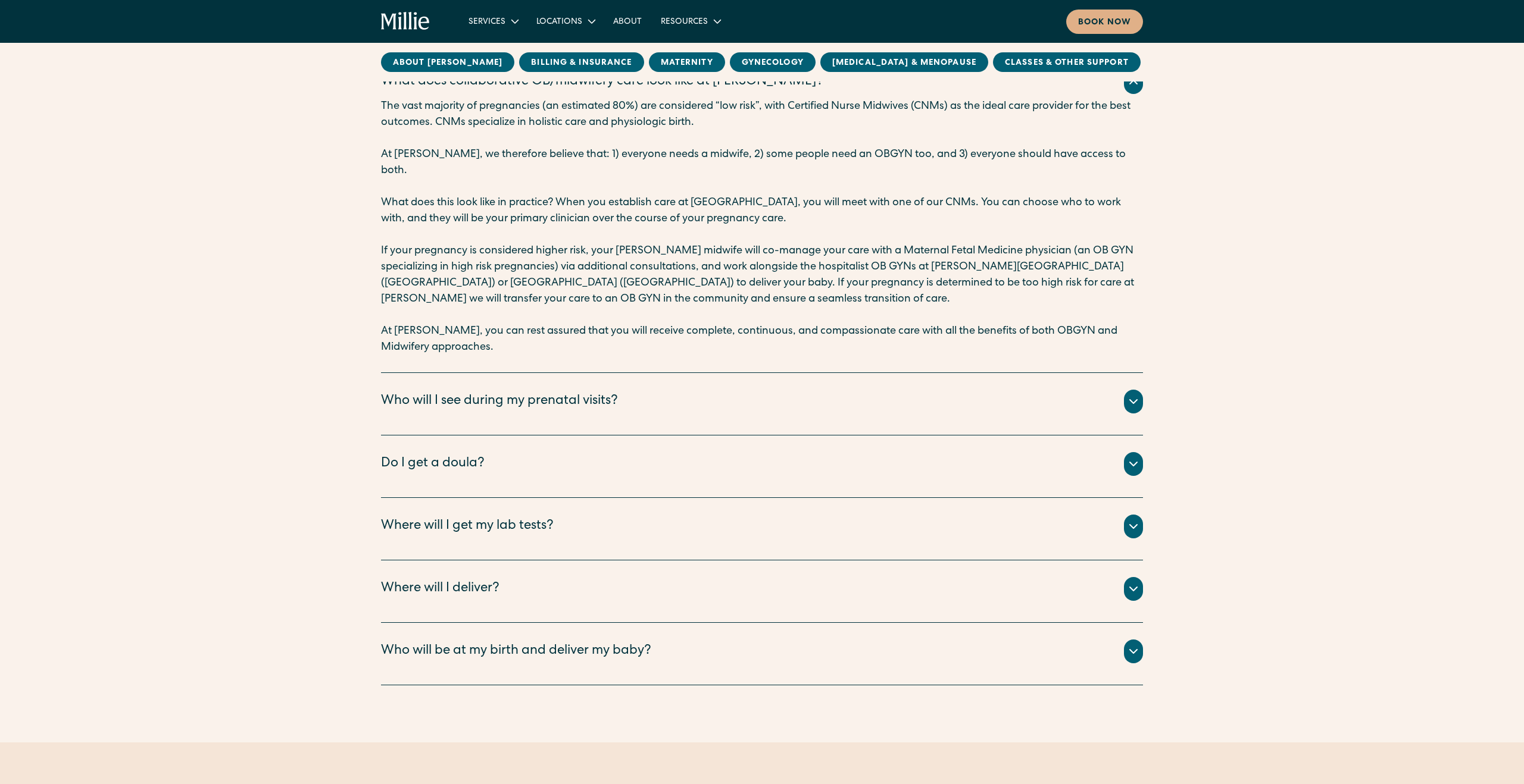
scroll to position [2036, 0]
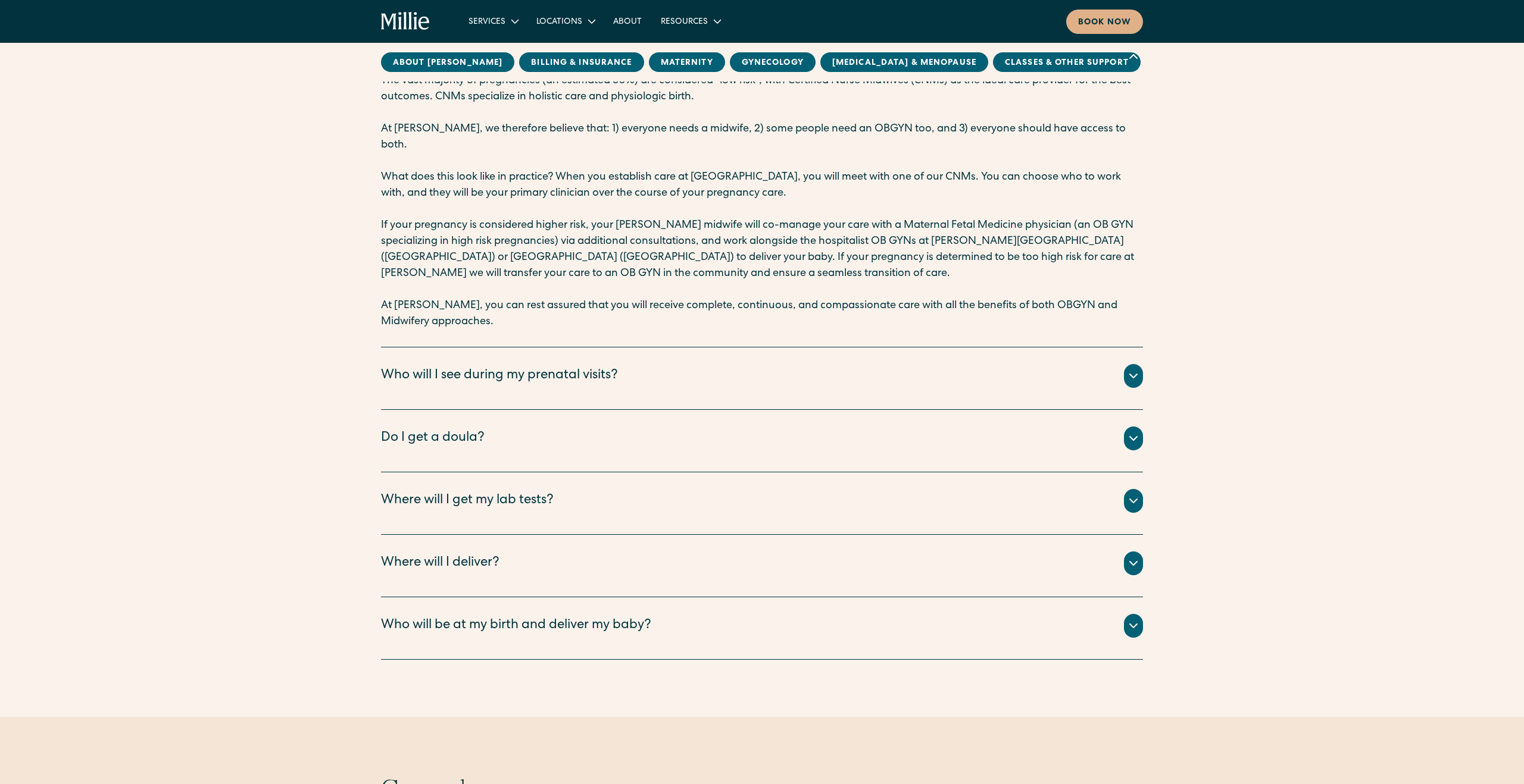
click at [692, 427] on div "Do I get a doula?" at bounding box center [762, 438] width 762 height 24
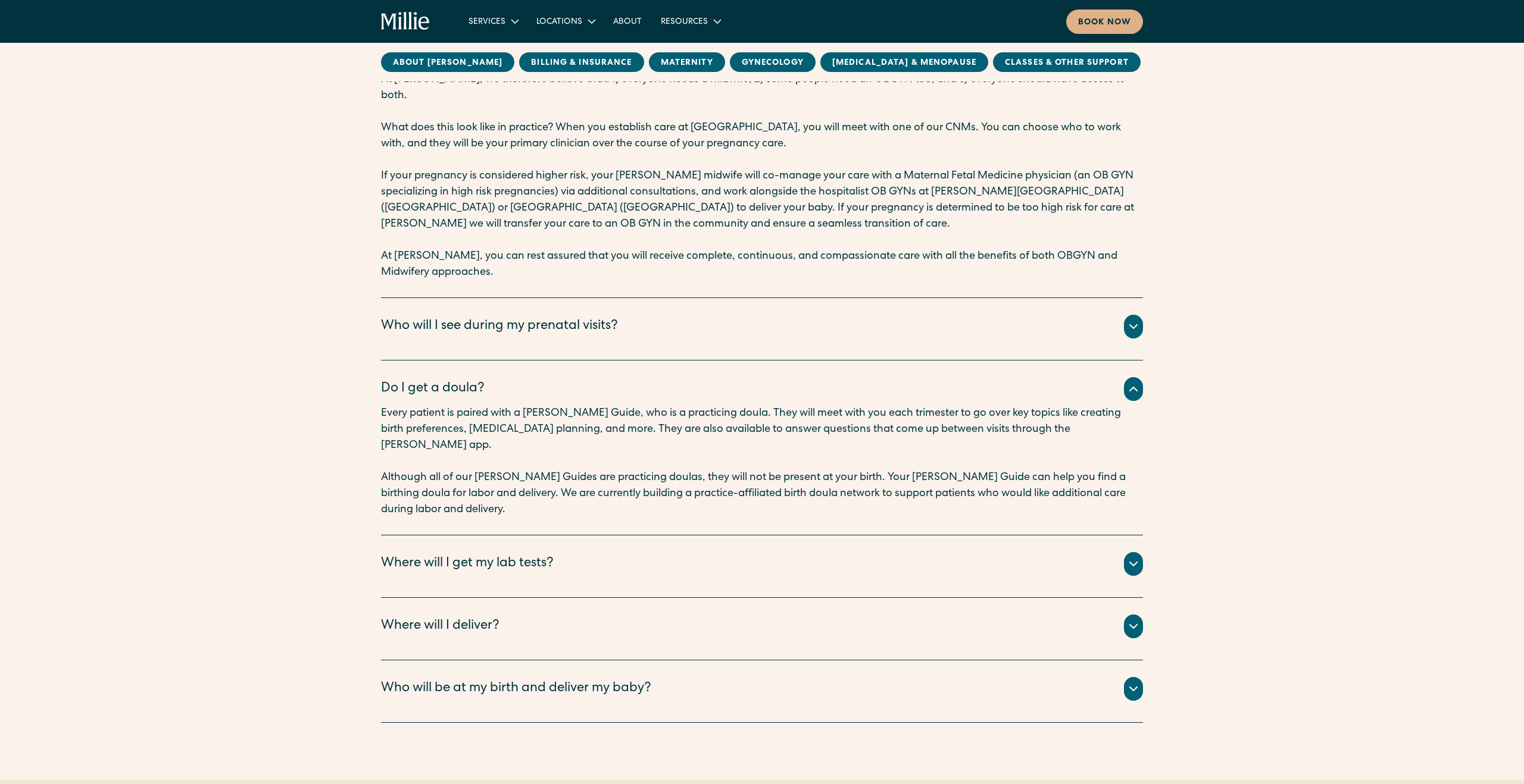
scroll to position [2087, 0]
click at [999, 575] on div "We partner with LabCorp, Quest Diagnostics, and [PERSON_NAME] Health for lab te…" at bounding box center [762, 577] width 762 height 5
click at [1139, 556] on icon at bounding box center [1133, 563] width 14 height 14
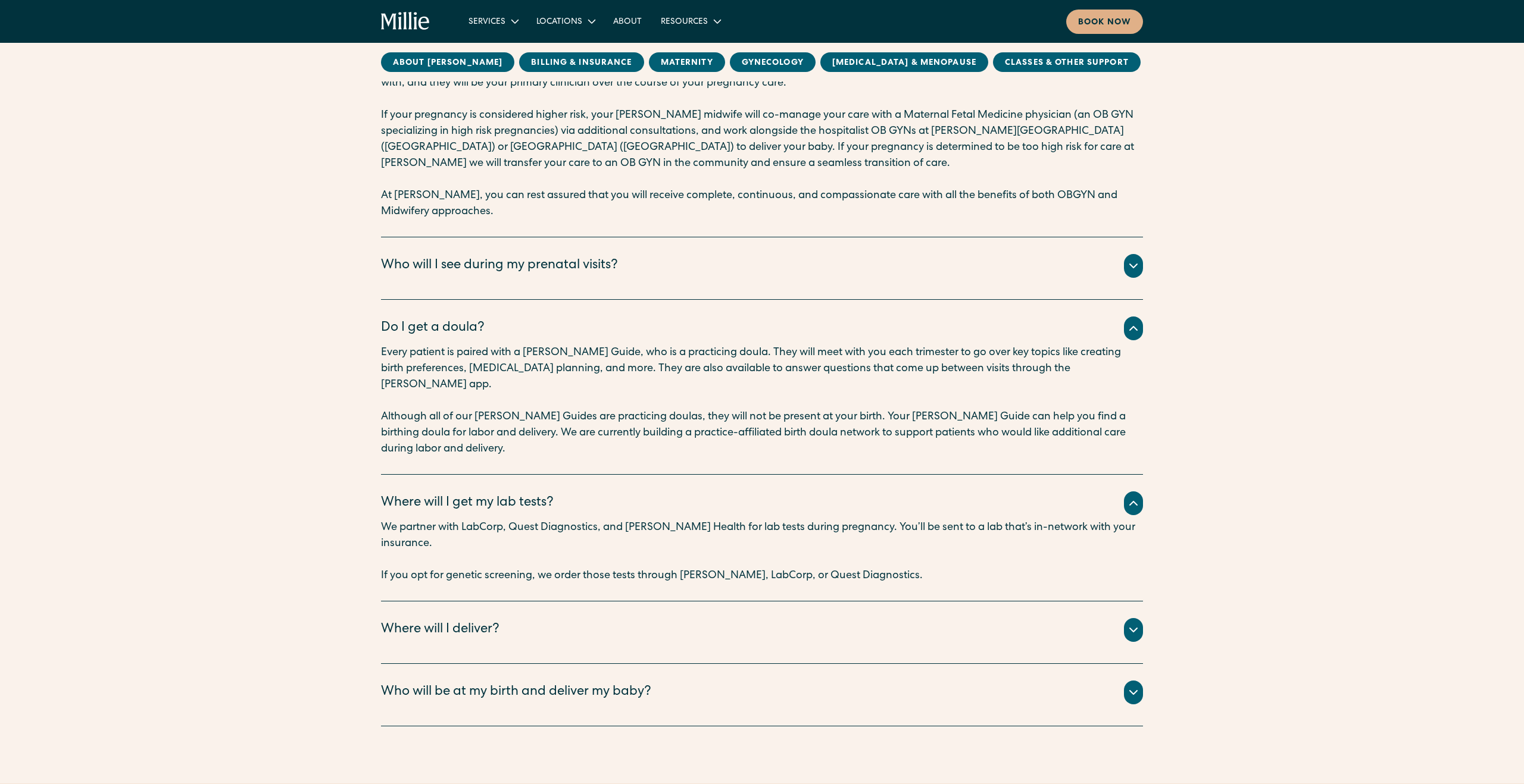
scroll to position [2165, 0]
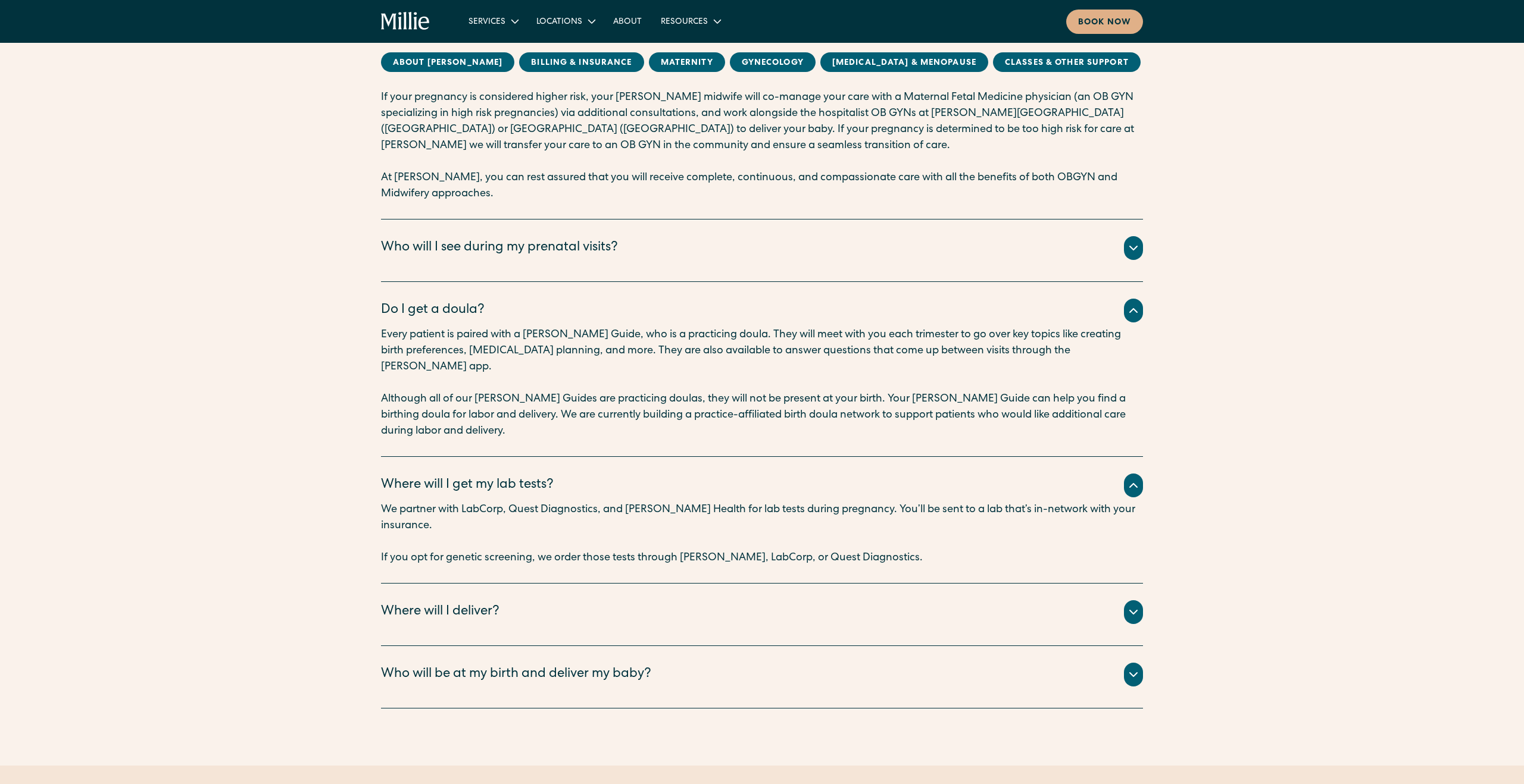
click at [1138, 601] on div at bounding box center [1133, 612] width 19 height 24
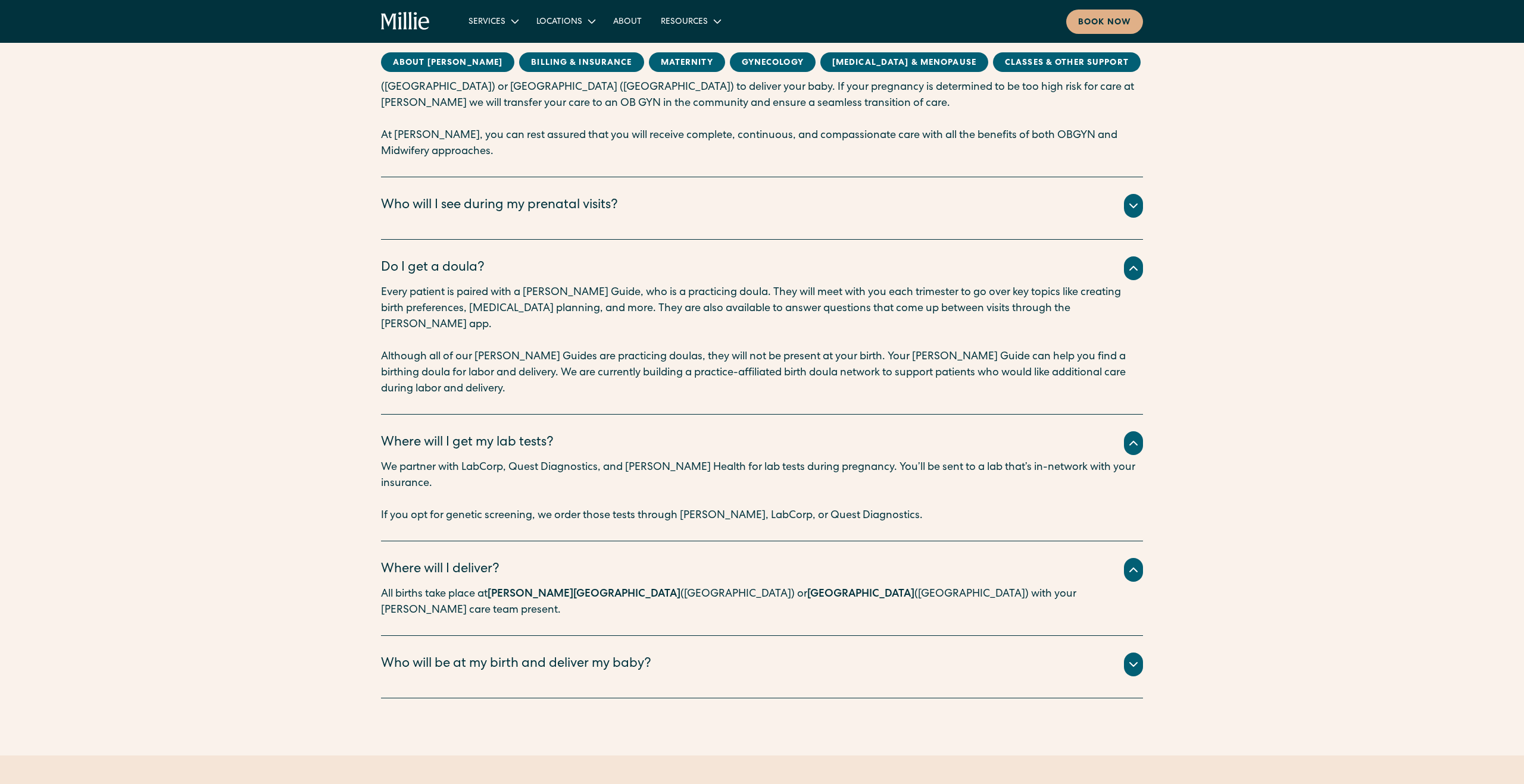
scroll to position [2210, 0]
click at [1134, 650] on div at bounding box center [1133, 661] width 19 height 24
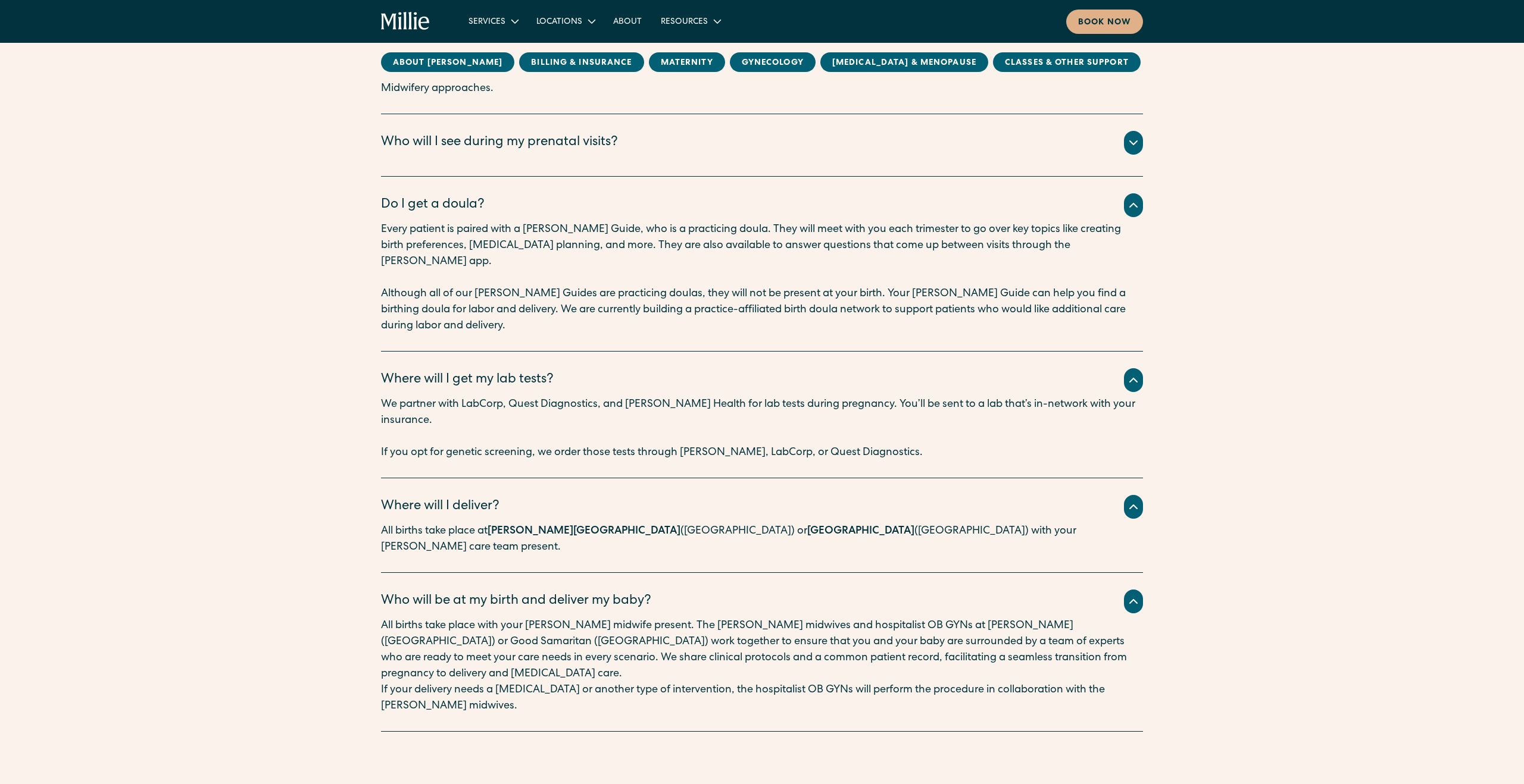
scroll to position [2273, 0]
